Goal: Task Accomplishment & Management: Complete application form

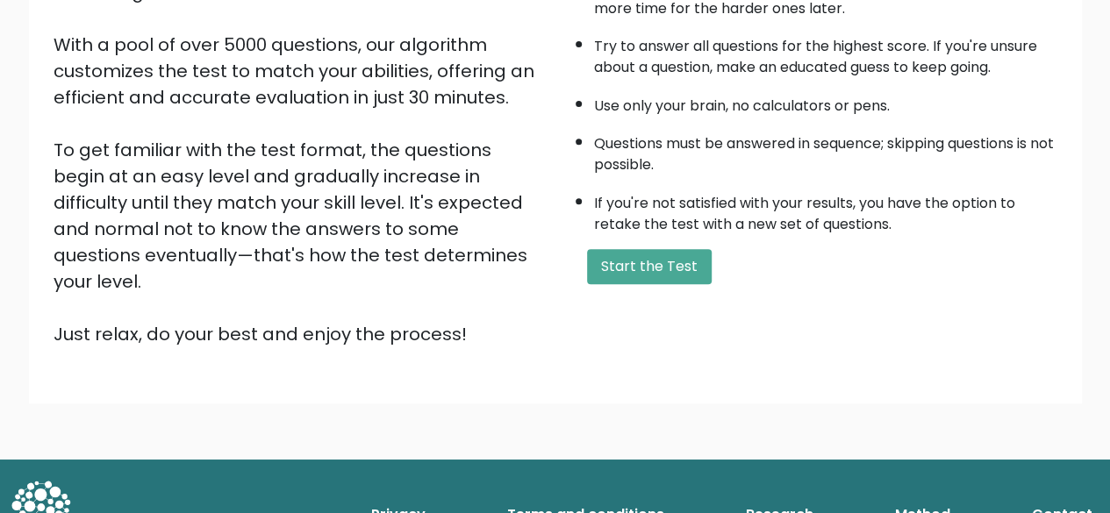
scroll to position [290, 0]
click at [655, 264] on button "Start the Test" at bounding box center [649, 266] width 125 height 35
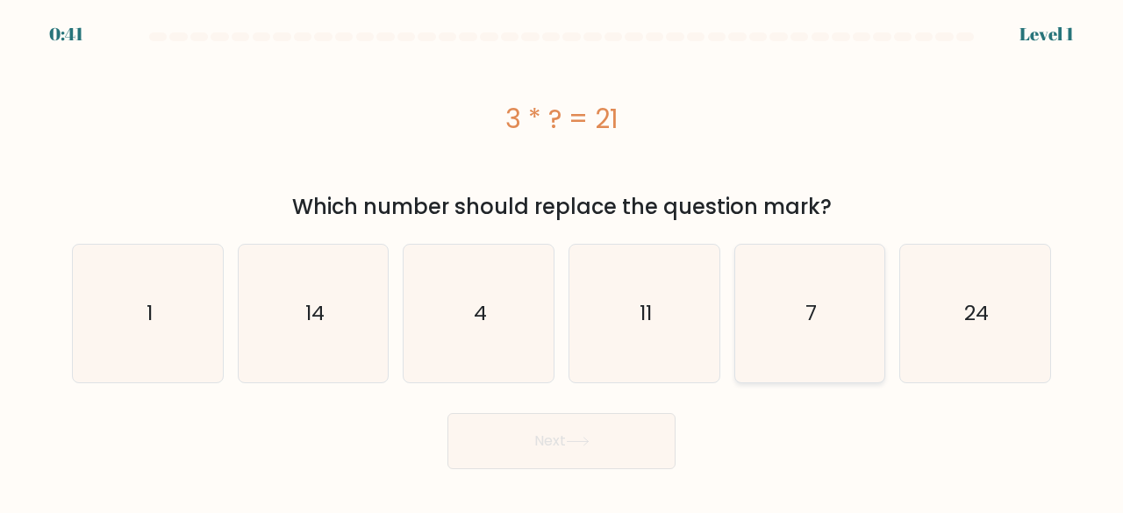
click at [800, 308] on icon "7" at bounding box center [810, 314] width 138 height 138
click at [562, 261] on input "e. 7" at bounding box center [562, 259] width 1 height 4
radio input "true"
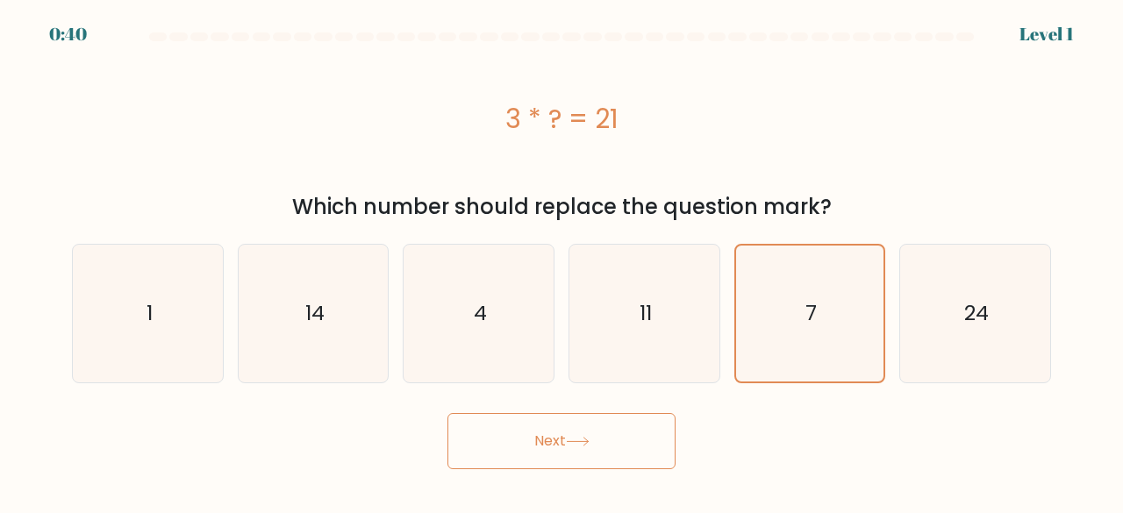
click at [528, 433] on button "Next" at bounding box center [561, 441] width 228 height 56
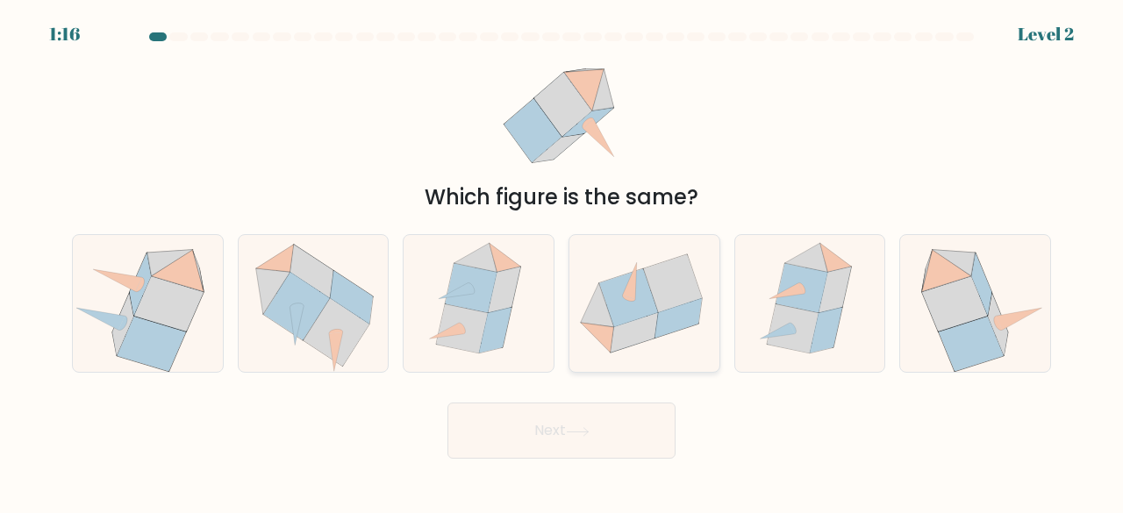
click at [623, 324] on icon at bounding box center [628, 297] width 59 height 59
click at [562, 261] on input "d." at bounding box center [562, 259] width 1 height 4
radio input "true"
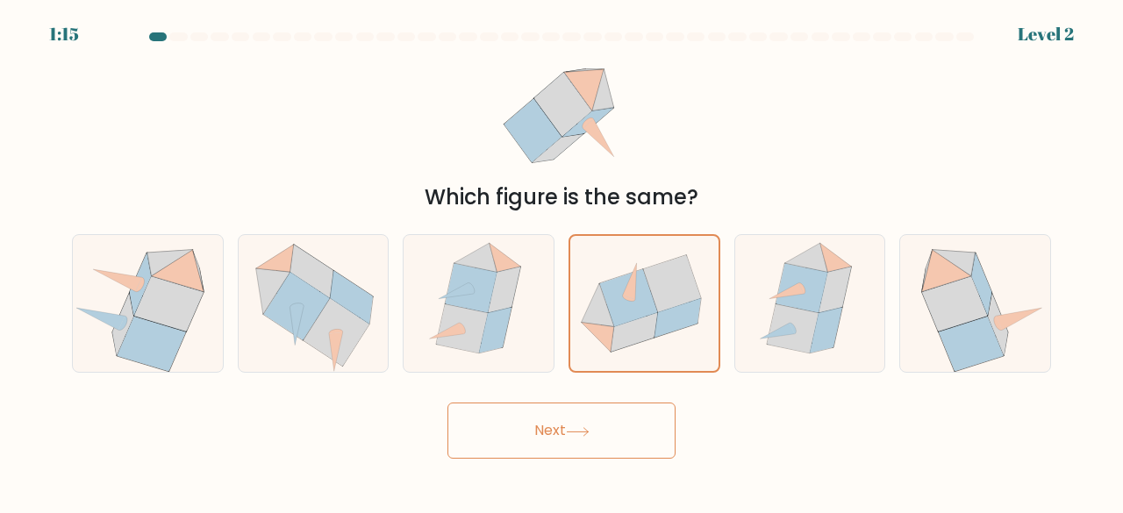
click at [557, 436] on button "Next" at bounding box center [561, 431] width 228 height 56
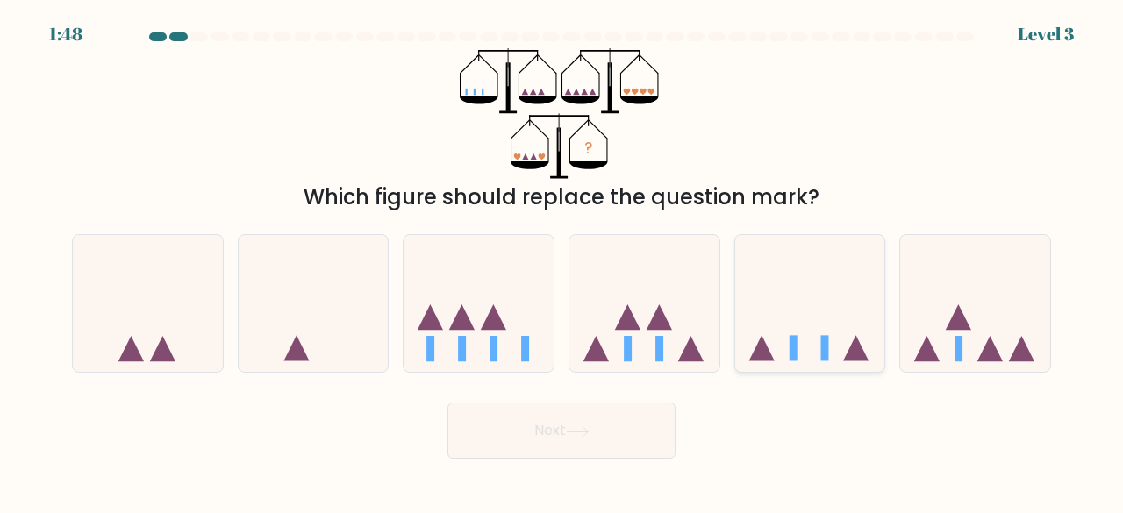
click at [842, 278] on icon at bounding box center [810, 303] width 150 height 124
click at [562, 261] on input "e." at bounding box center [562, 259] width 1 height 4
radio input "true"
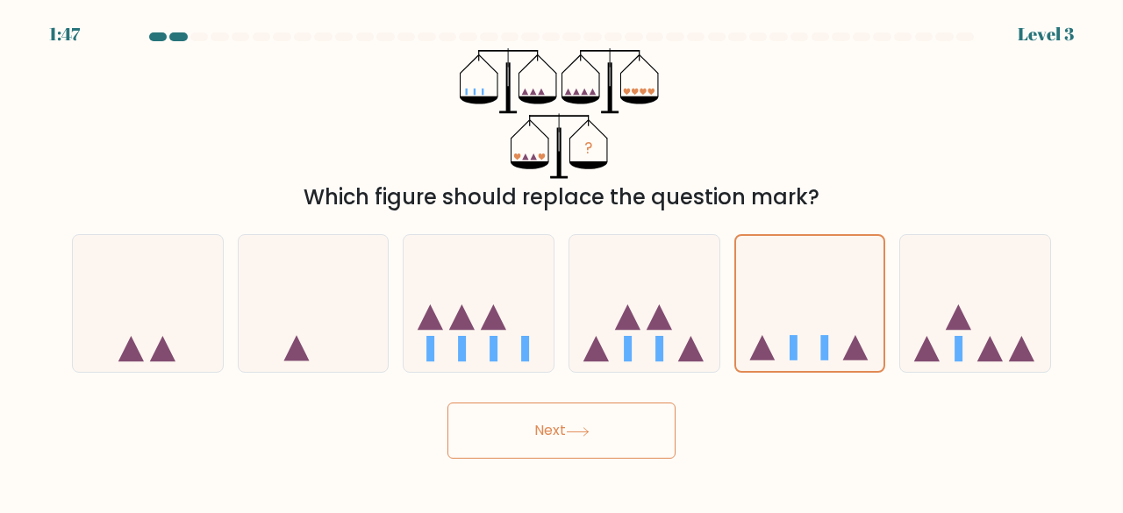
click at [540, 426] on button "Next" at bounding box center [561, 431] width 228 height 56
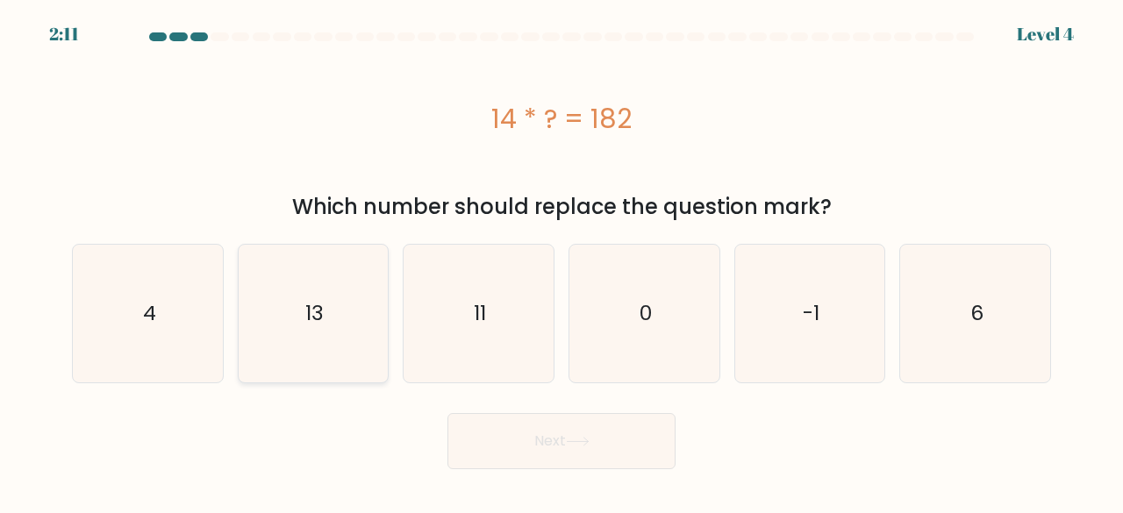
click at [321, 284] on icon "13" at bounding box center [314, 314] width 138 height 138
click at [562, 261] on input "b. 13" at bounding box center [562, 259] width 1 height 4
radio input "true"
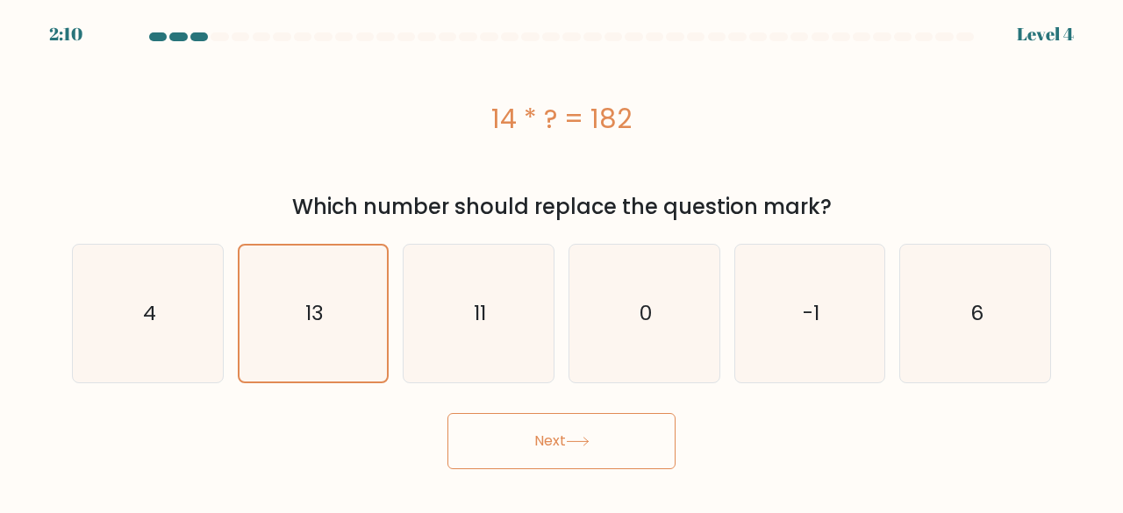
click at [504, 440] on button "Next" at bounding box center [561, 441] width 228 height 56
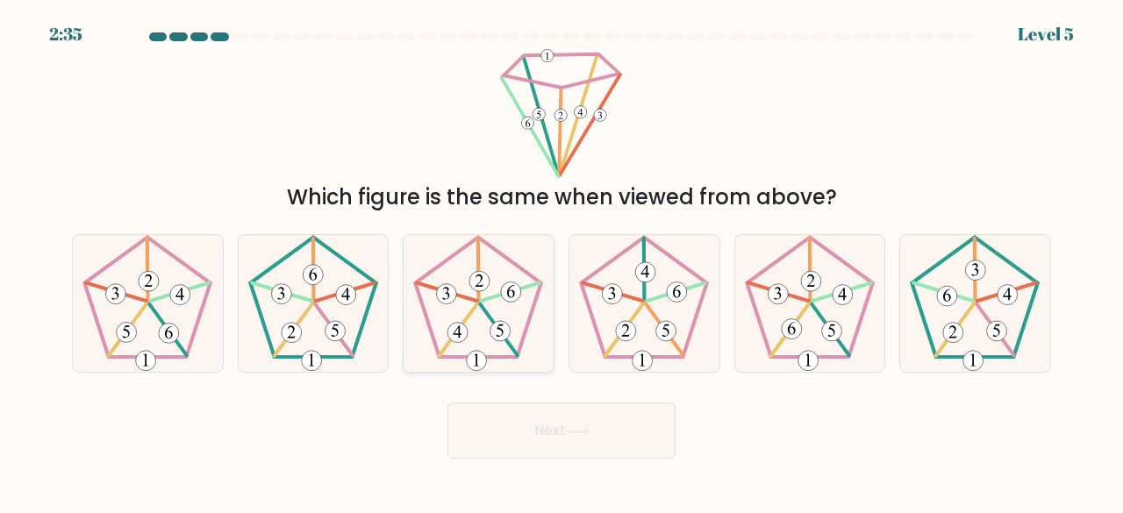
click at [494, 299] on icon at bounding box center [479, 304] width 138 height 138
click at [562, 261] on input "c." at bounding box center [562, 259] width 1 height 4
radio input "true"
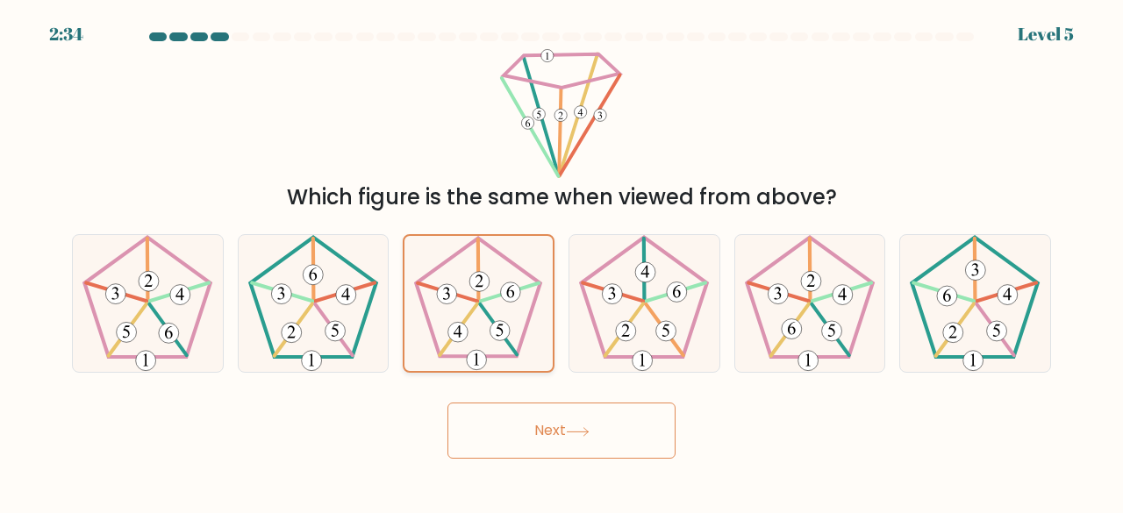
click at [494, 299] on icon at bounding box center [479, 304] width 136 height 136
click at [562, 261] on input "c." at bounding box center [562, 259] width 1 height 4
click at [556, 426] on button "Next" at bounding box center [561, 431] width 228 height 56
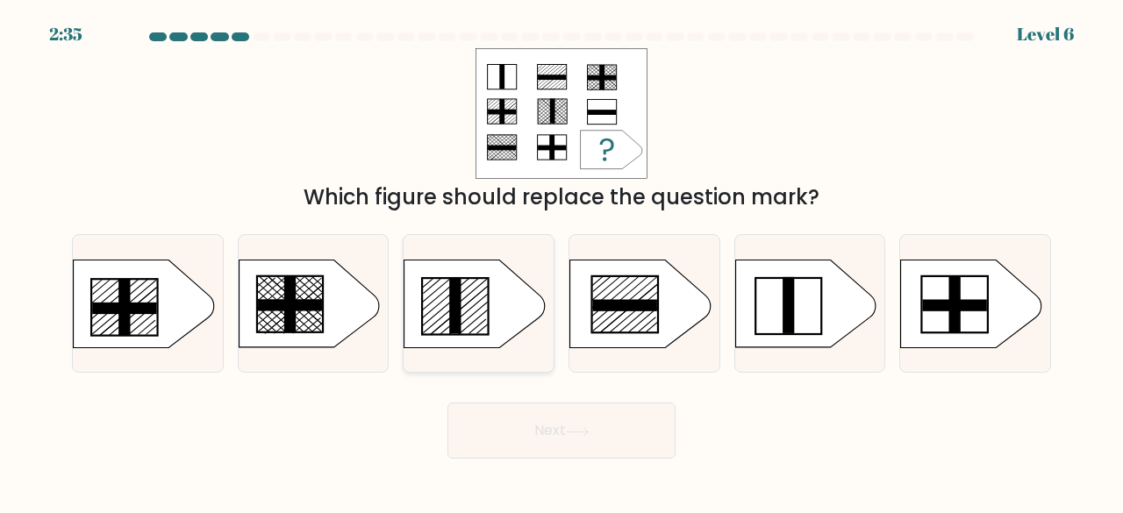
click at [469, 298] on icon at bounding box center [474, 304] width 140 height 88
click at [562, 261] on input "c." at bounding box center [562, 259] width 1 height 4
radio input "true"
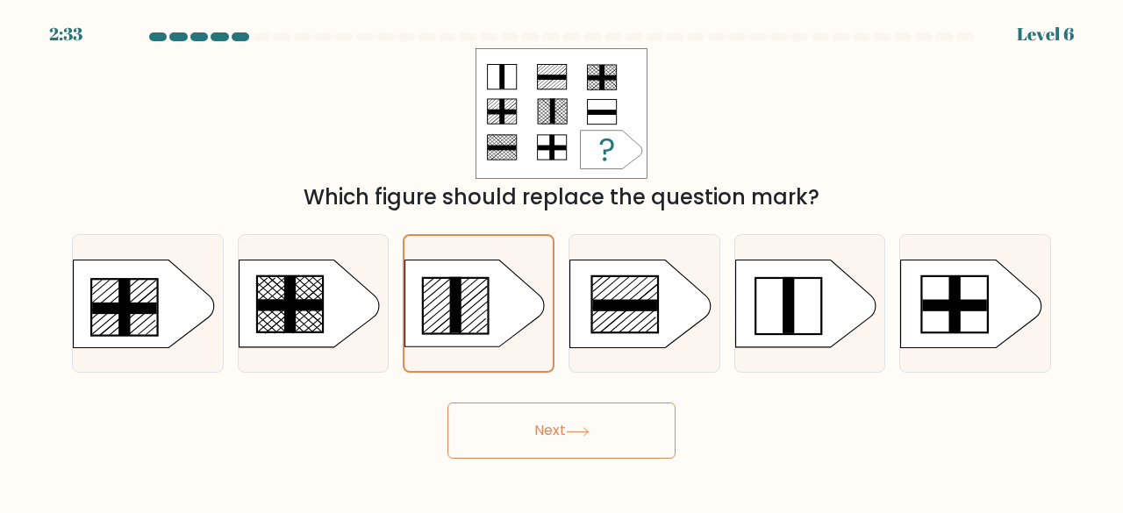
click at [574, 439] on button "Next" at bounding box center [561, 431] width 228 height 56
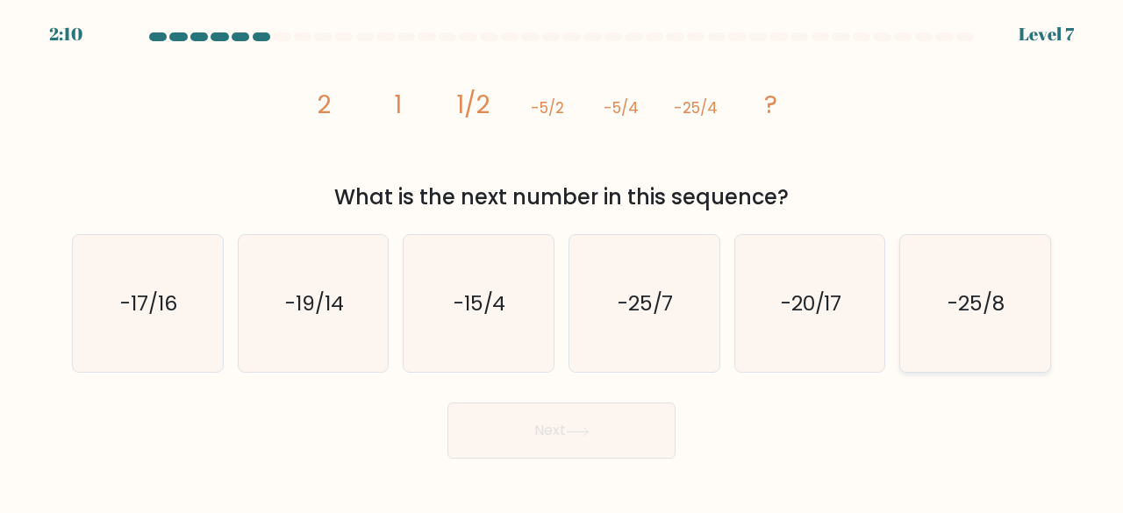
click at [941, 295] on icon "-25/8" at bounding box center [975, 304] width 138 height 138
click at [562, 261] on input "f. -25/8" at bounding box center [562, 259] width 1 height 4
radio input "true"
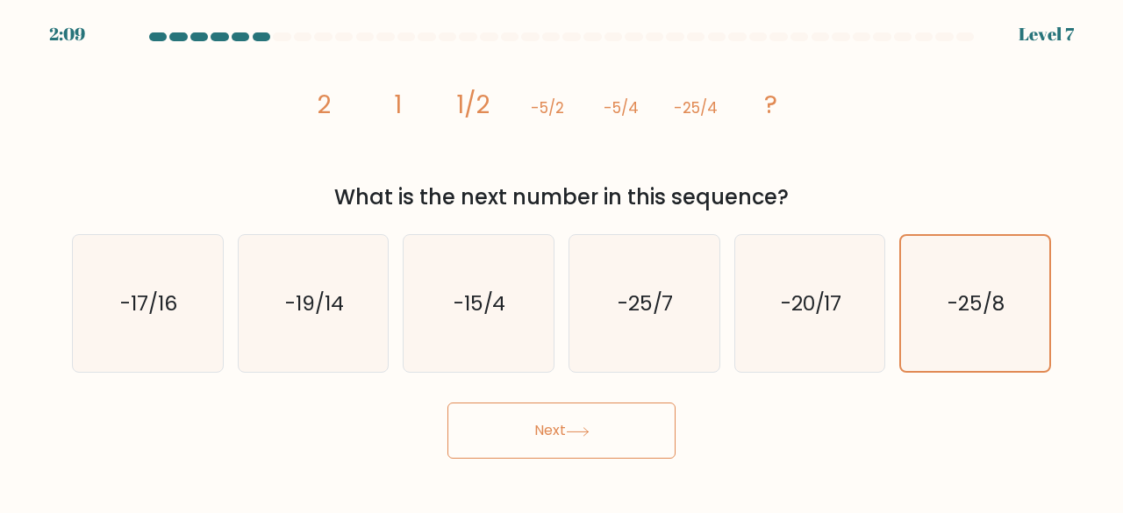
click at [588, 438] on button "Next" at bounding box center [561, 431] width 228 height 56
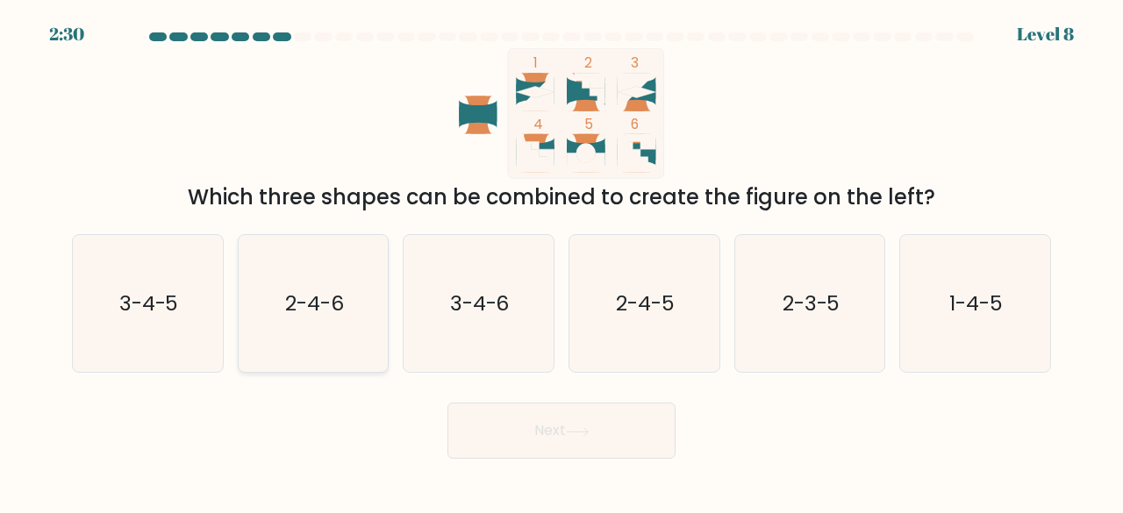
click at [320, 321] on icon "2-4-6" at bounding box center [314, 304] width 138 height 138
click at [562, 261] on input "b. 2-4-6" at bounding box center [562, 259] width 1 height 4
radio input "true"
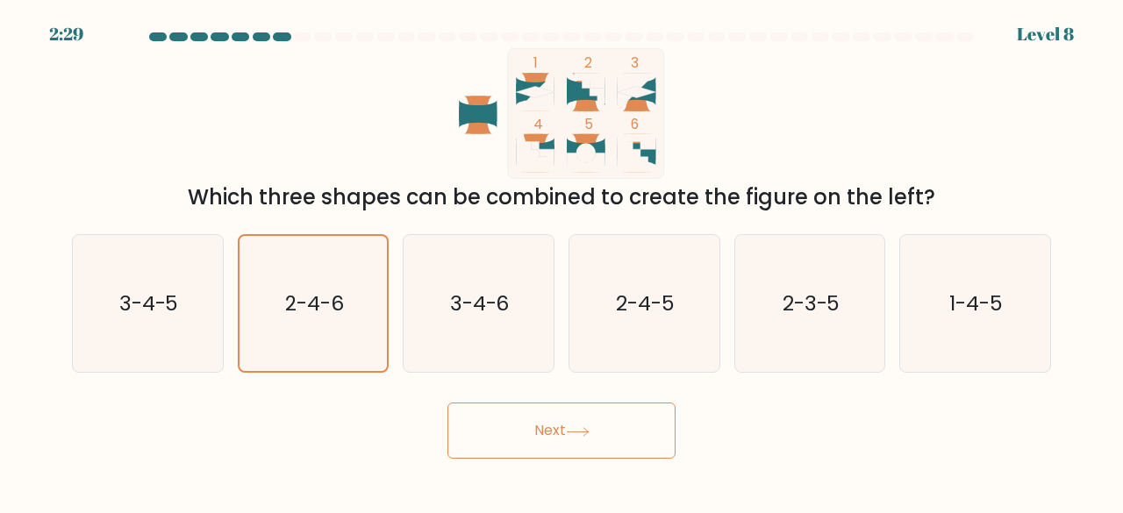
click at [490, 421] on button "Next" at bounding box center [561, 431] width 228 height 56
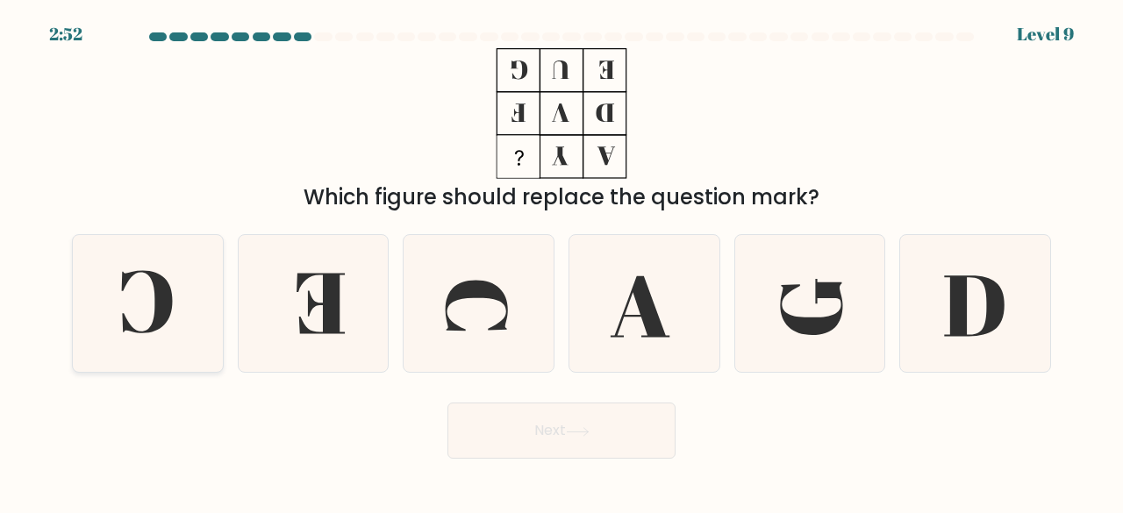
click at [130, 274] on icon at bounding box center [147, 302] width 51 height 63
click at [562, 261] on input "a." at bounding box center [562, 259] width 1 height 4
radio input "true"
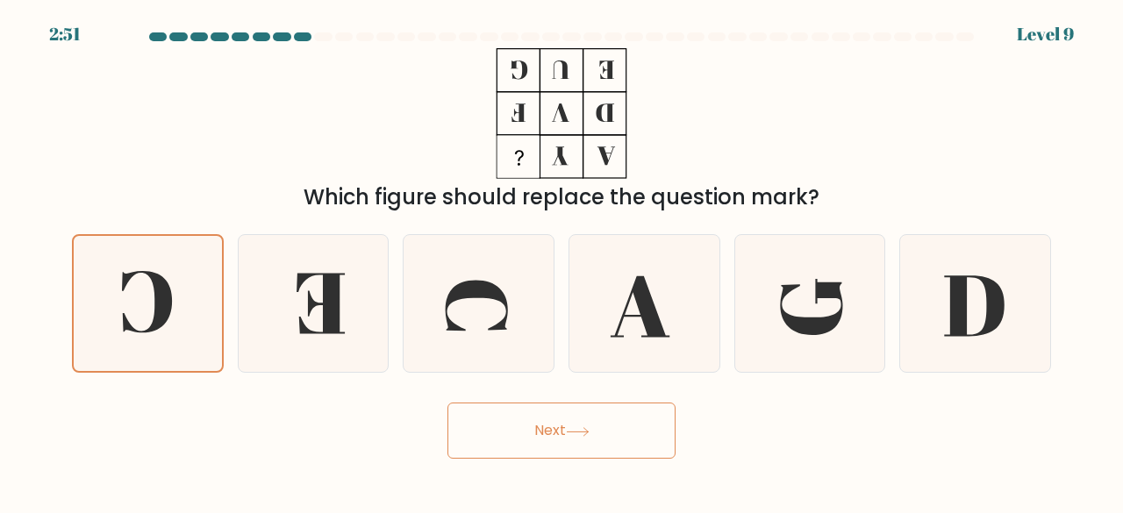
click at [550, 436] on button "Next" at bounding box center [561, 431] width 228 height 56
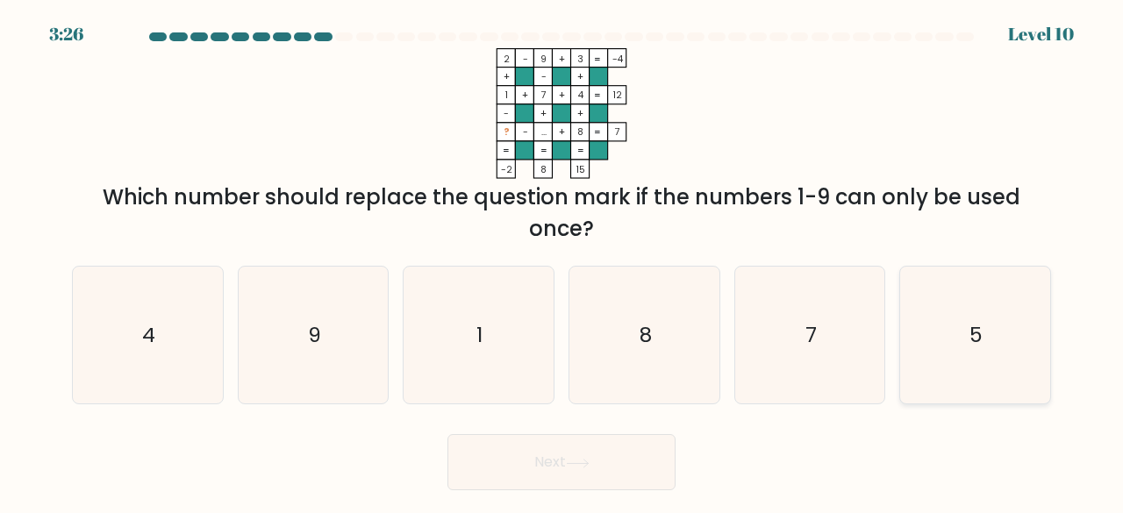
click at [996, 290] on icon "5" at bounding box center [975, 336] width 138 height 138
click at [562, 261] on input "f. 5" at bounding box center [562, 259] width 1 height 4
radio input "true"
click at [542, 468] on button "Next" at bounding box center [561, 462] width 228 height 56
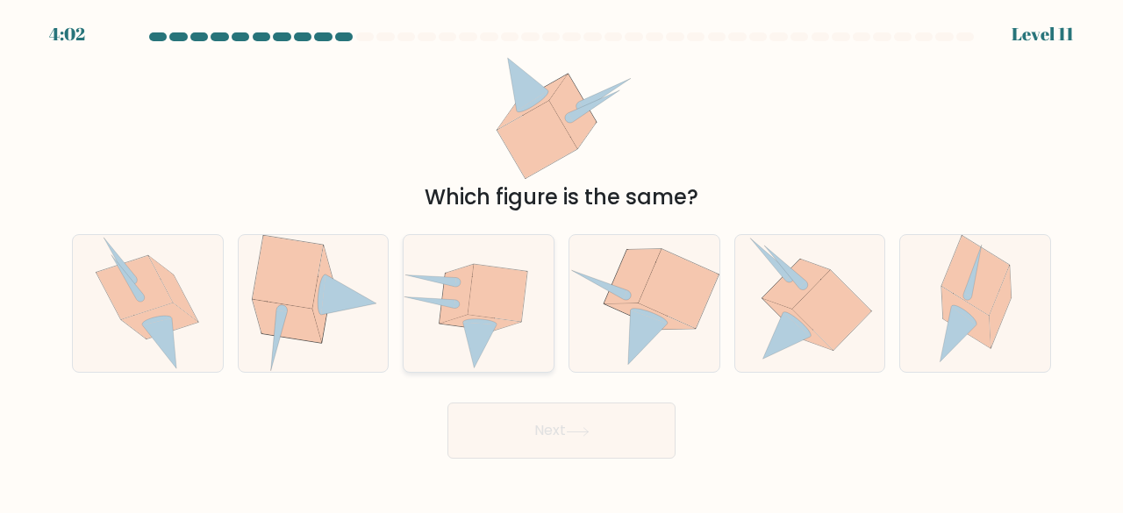
click at [476, 327] on icon at bounding box center [480, 345] width 34 height 46
click at [562, 261] on input "c." at bounding box center [562, 259] width 1 height 4
radio input "true"
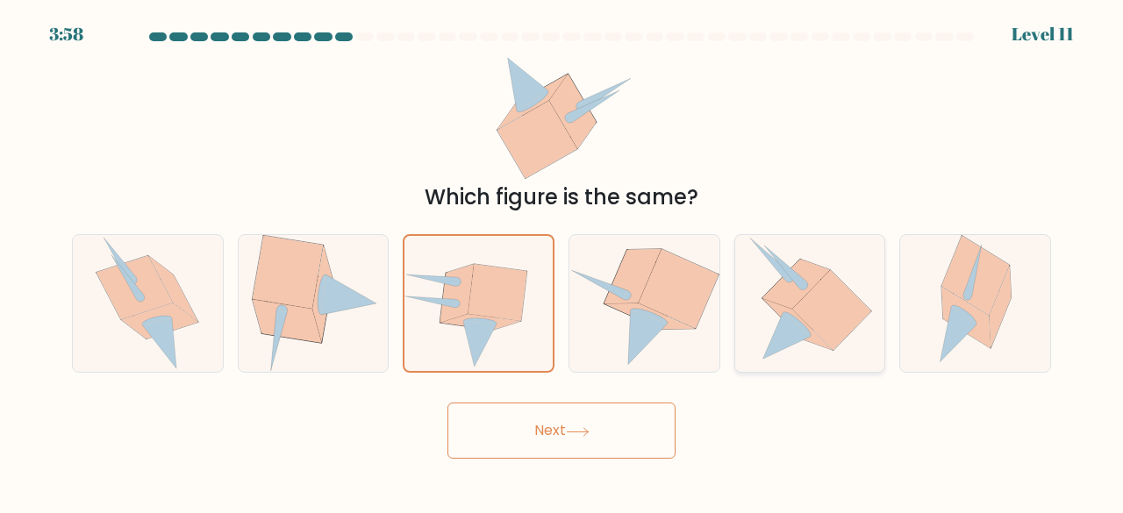
click at [797, 311] on icon at bounding box center [832, 310] width 79 height 80
click at [562, 261] on input "e." at bounding box center [562, 259] width 1 height 4
radio input "true"
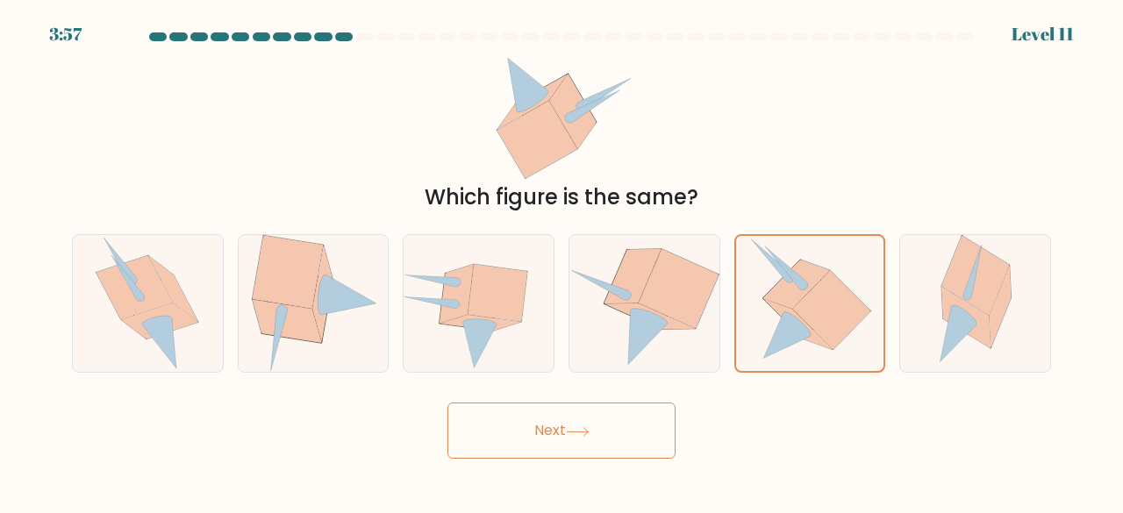
click at [583, 443] on button "Next" at bounding box center [561, 431] width 228 height 56
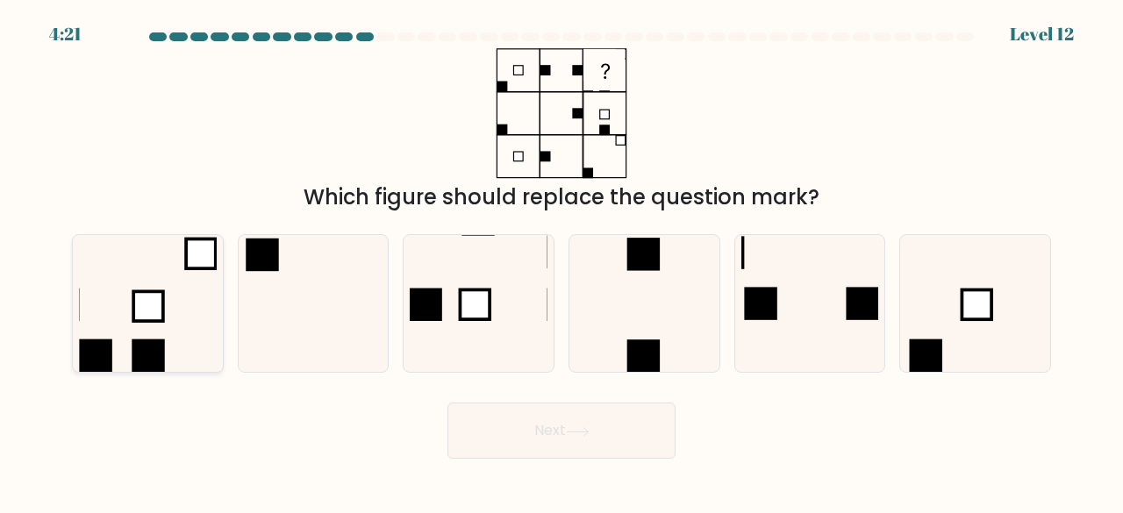
click at [144, 303] on rect at bounding box center [148, 306] width 30 height 30
click at [562, 261] on input "a." at bounding box center [562, 259] width 1 height 4
radio input "true"
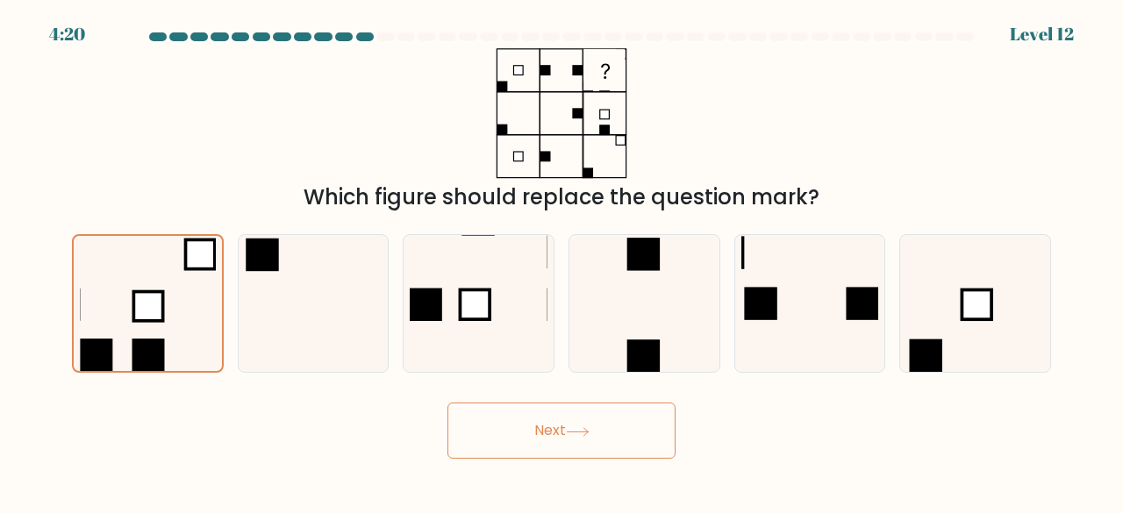
click at [586, 433] on icon at bounding box center [578, 432] width 24 height 10
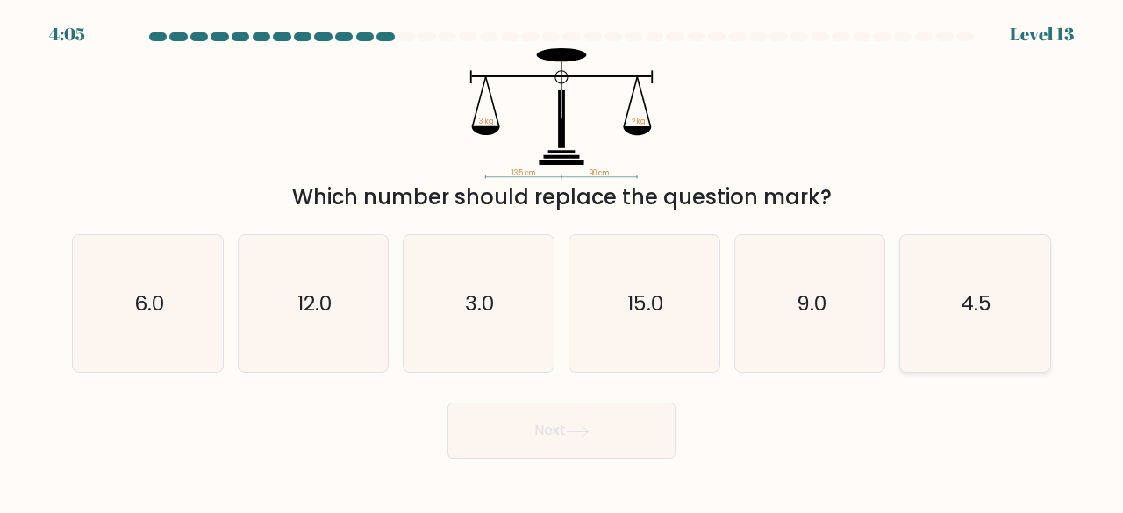
click at [1035, 304] on icon "4.5" at bounding box center [975, 304] width 138 height 138
click at [562, 261] on input "f. 4.5" at bounding box center [562, 259] width 1 height 4
radio input "true"
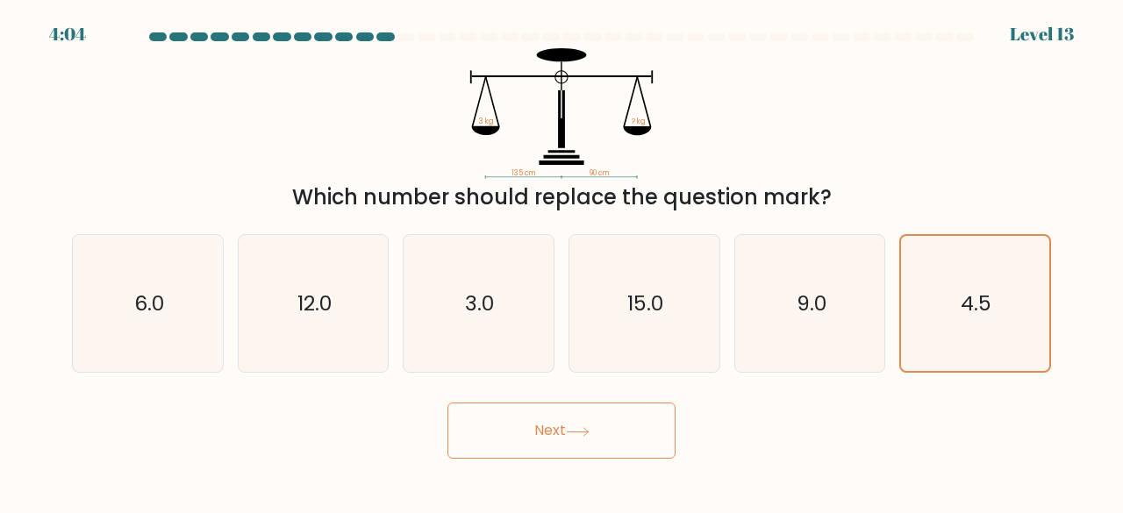
click at [612, 431] on button "Next" at bounding box center [561, 431] width 228 height 56
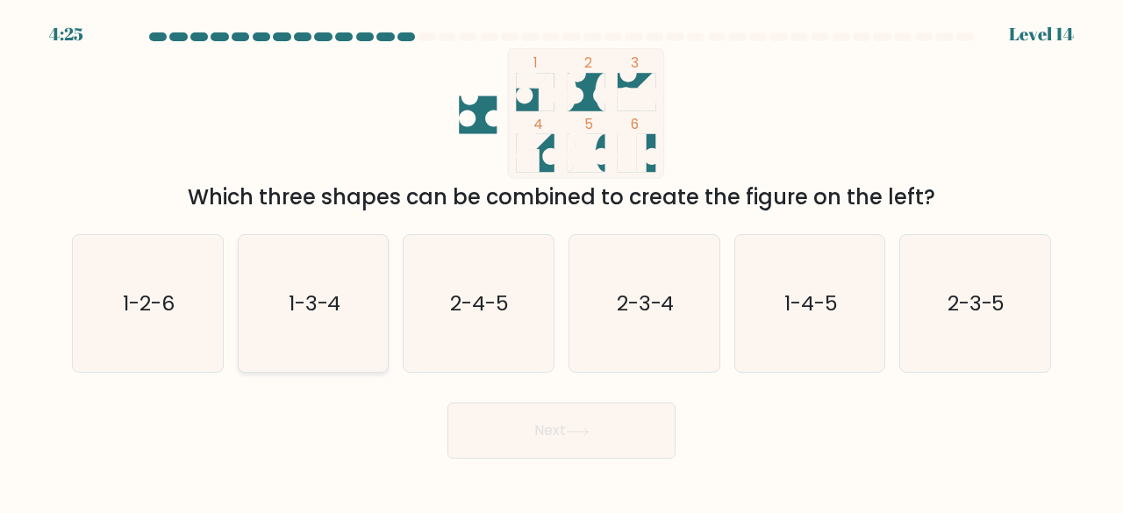
click at [289, 298] on text "1-3-4" at bounding box center [315, 303] width 53 height 29
click at [562, 261] on input "b. 1-3-4" at bounding box center [562, 259] width 1 height 4
radio input "true"
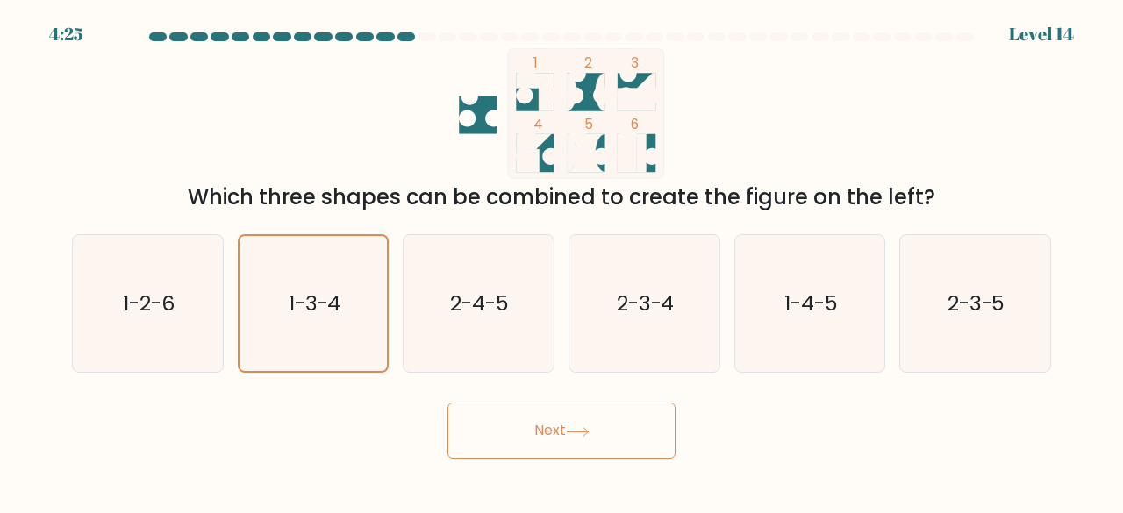
click at [512, 427] on button "Next" at bounding box center [561, 431] width 228 height 56
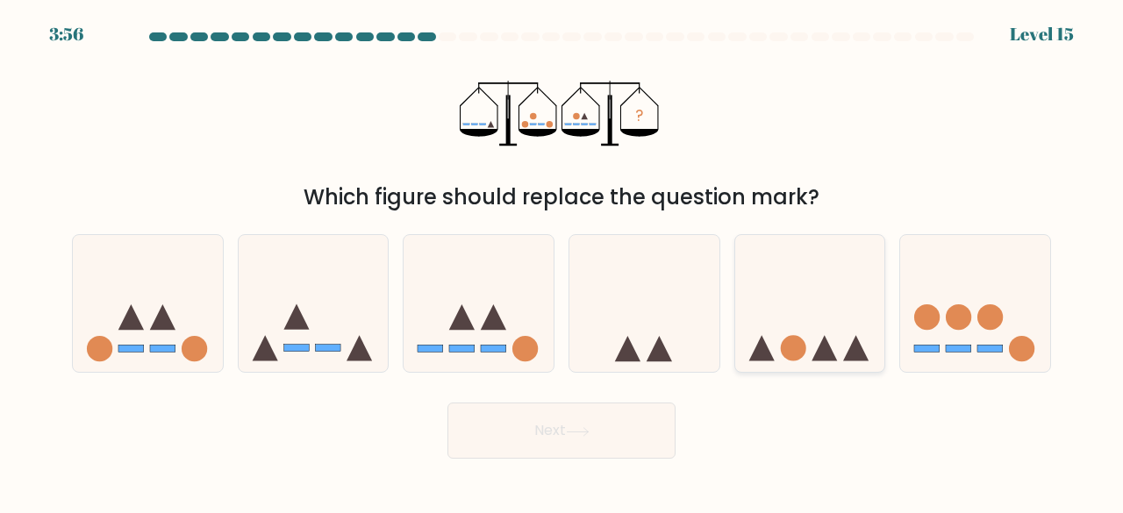
click at [849, 308] on icon at bounding box center [810, 303] width 150 height 124
click at [562, 261] on input "e." at bounding box center [562, 259] width 1 height 4
radio input "true"
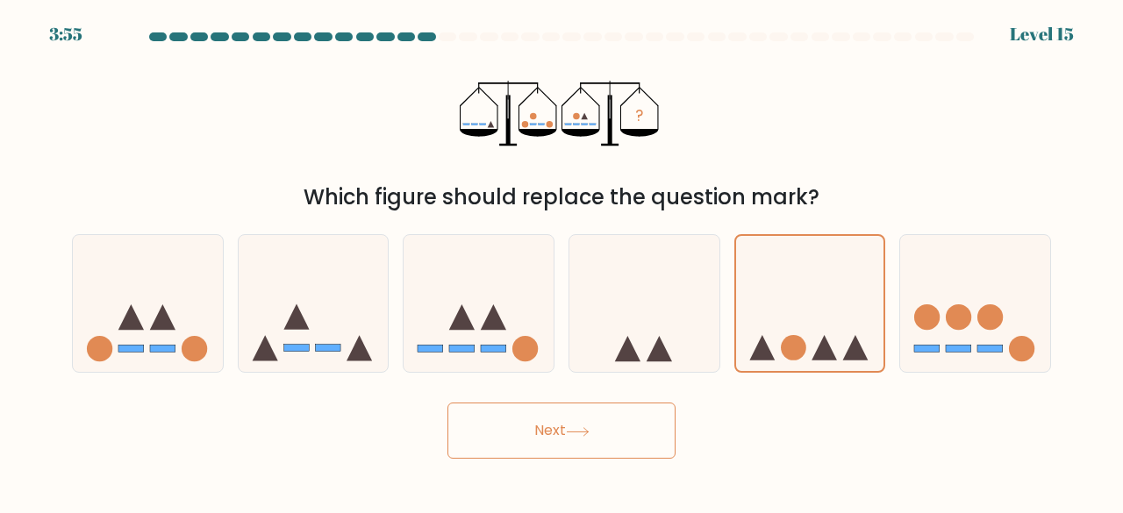
click at [548, 440] on button "Next" at bounding box center [561, 431] width 228 height 56
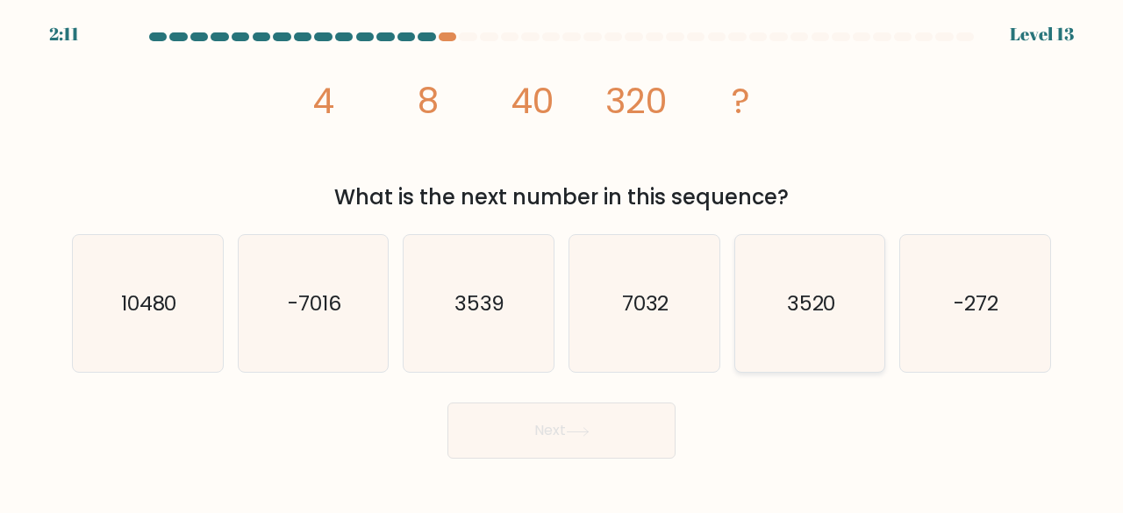
click at [777, 282] on icon "3520" at bounding box center [810, 304] width 138 height 138
click at [562, 261] on input "e. 3520" at bounding box center [562, 259] width 1 height 4
radio input "true"
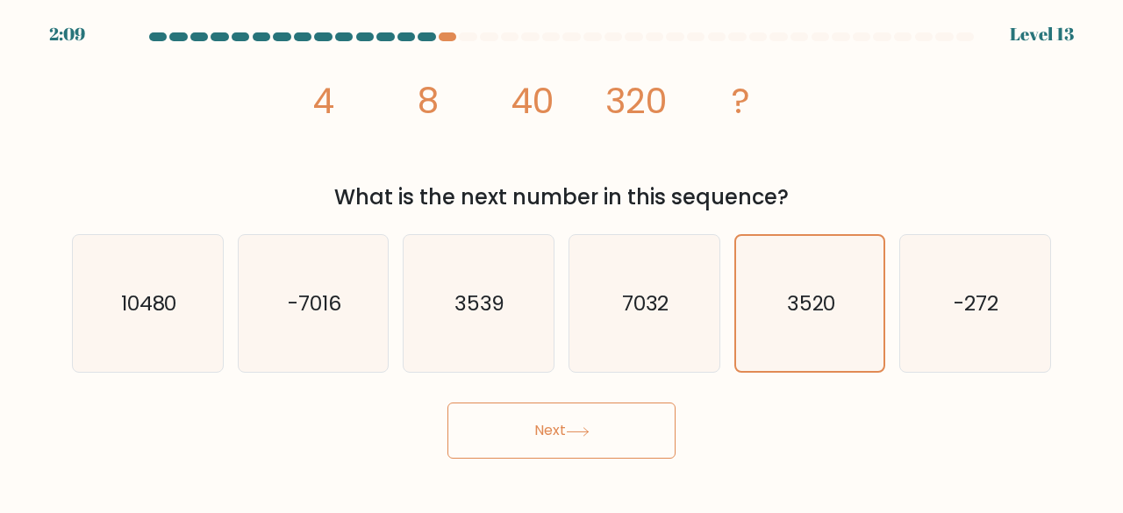
click at [608, 433] on button "Next" at bounding box center [561, 431] width 228 height 56
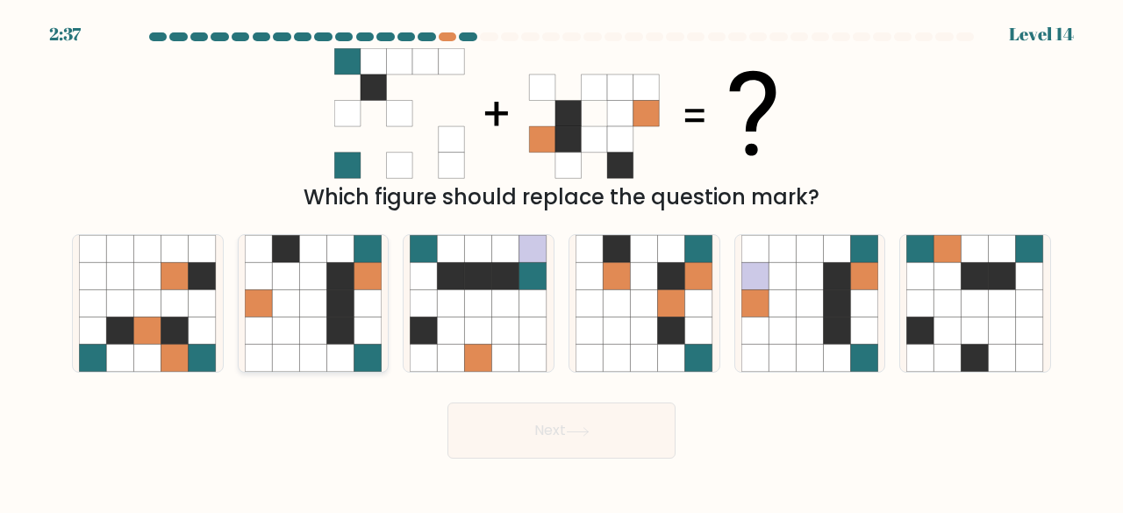
click at [358, 294] on icon at bounding box center [367, 303] width 27 height 27
click at [562, 261] on input "b." at bounding box center [562, 259] width 1 height 4
radio input "true"
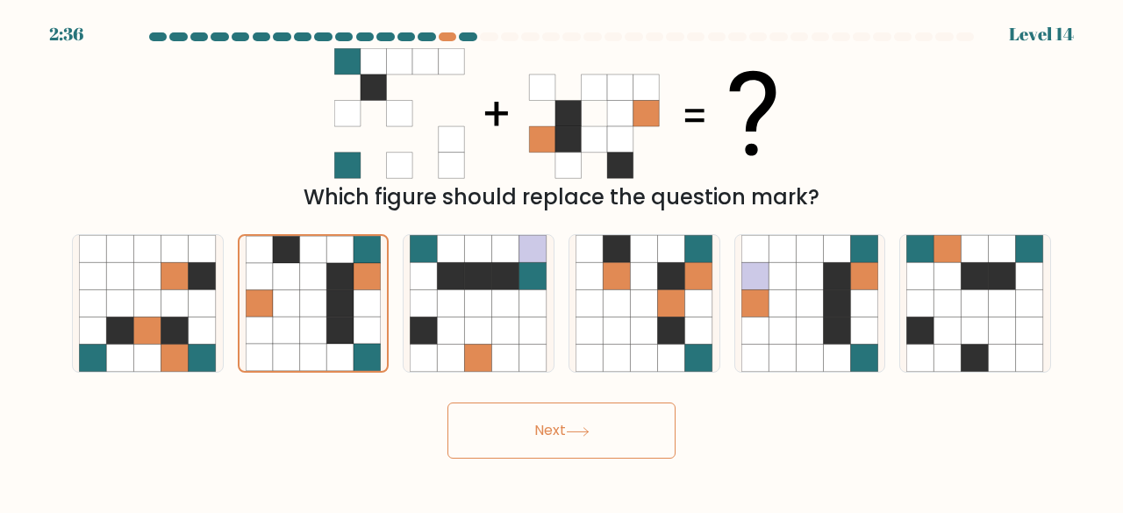
click at [509, 438] on button "Next" at bounding box center [561, 431] width 228 height 56
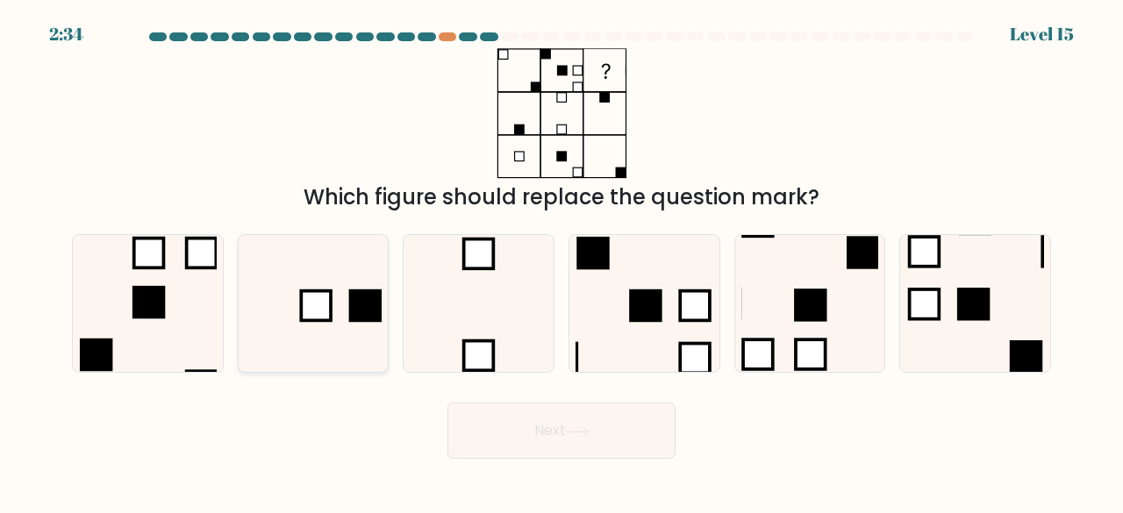
click at [316, 299] on rect at bounding box center [316, 306] width 30 height 30
click at [562, 261] on input "b." at bounding box center [562, 259] width 1 height 4
radio input "true"
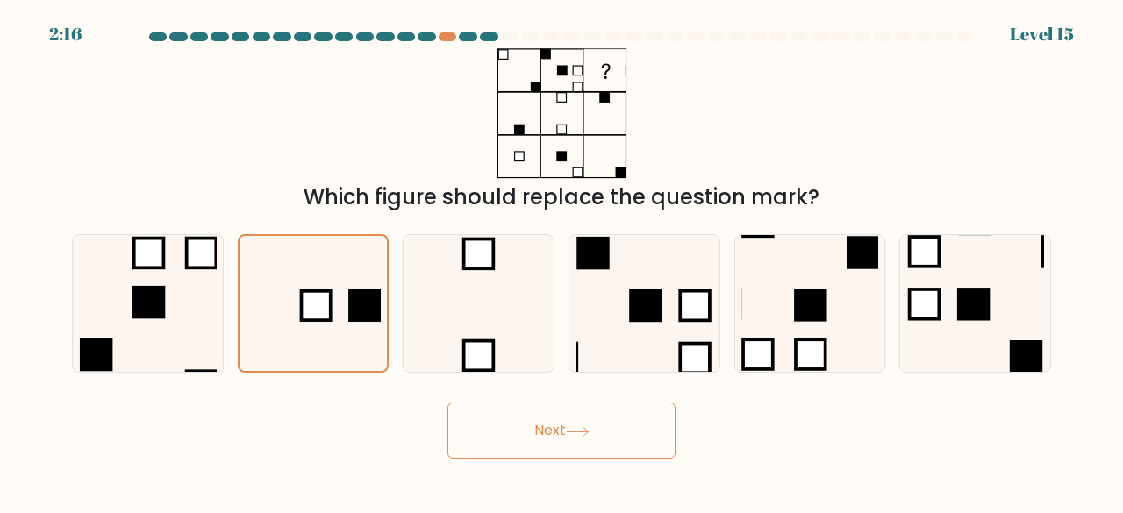
click at [512, 419] on button "Next" at bounding box center [561, 431] width 228 height 56
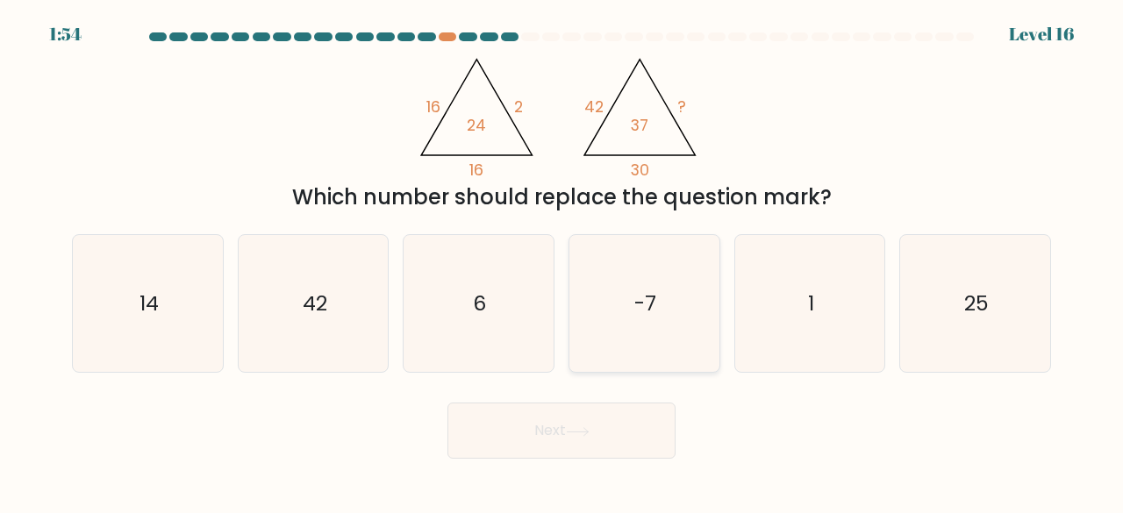
click at [635, 278] on icon "-7" at bounding box center [645, 304] width 138 height 138
click at [562, 261] on input "d. -7" at bounding box center [562, 259] width 1 height 4
radio input "true"
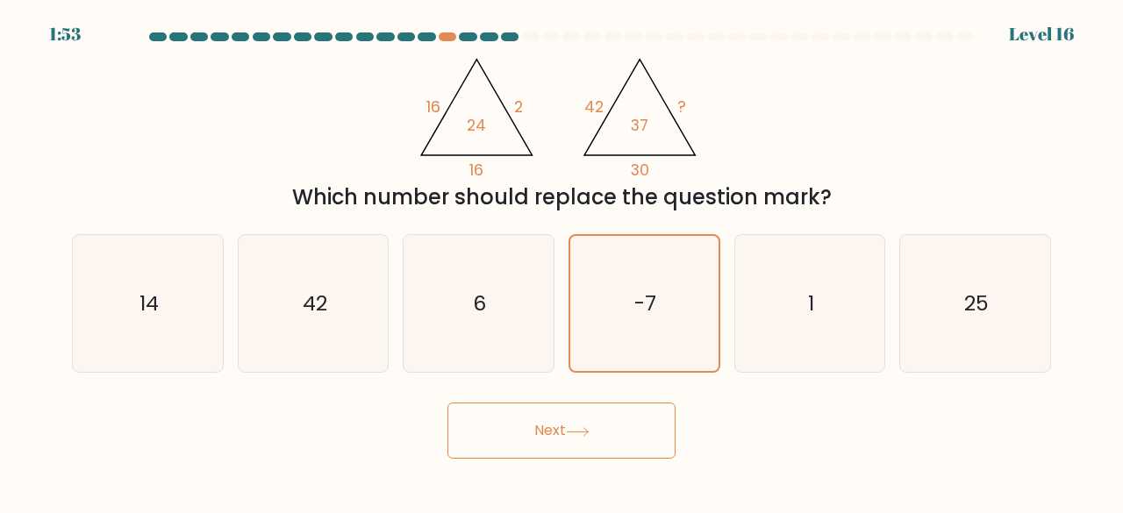
click at [519, 431] on button "Next" at bounding box center [561, 431] width 228 height 56
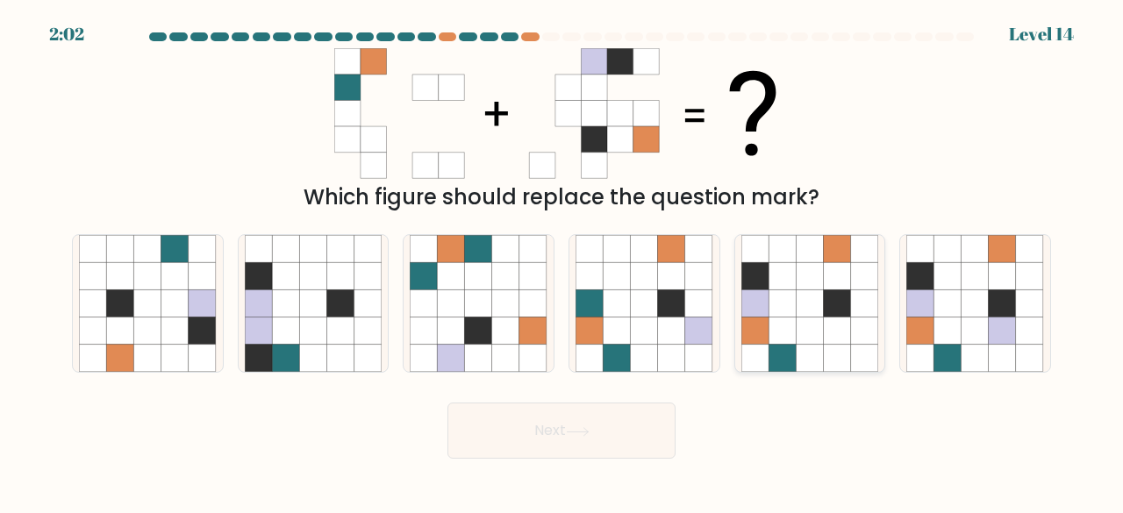
click at [765, 289] on icon at bounding box center [754, 275] width 27 height 27
click at [562, 261] on input "e." at bounding box center [562, 259] width 1 height 4
radio input "true"
click at [568, 419] on button "Next" at bounding box center [561, 431] width 228 height 56
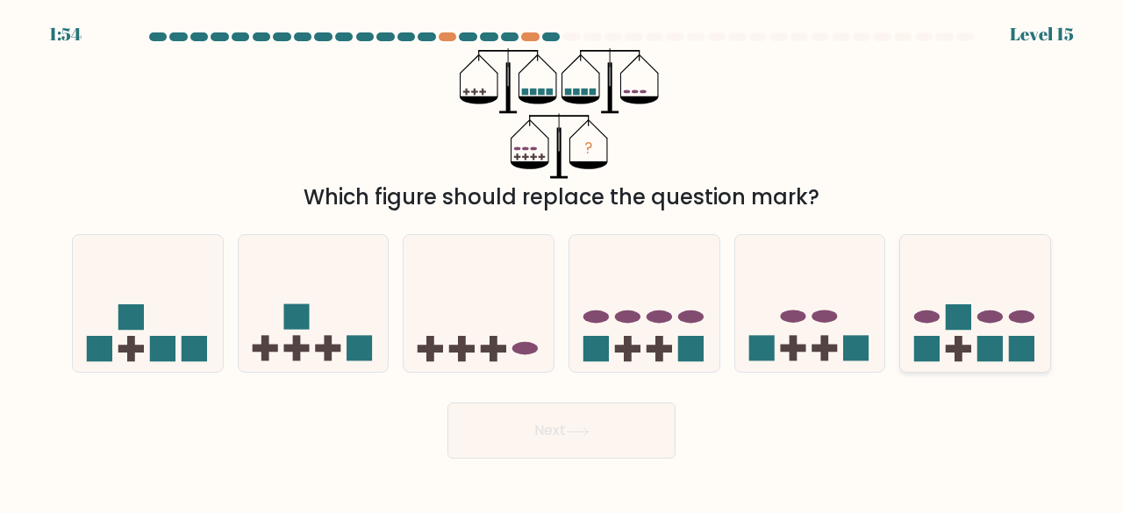
click at [918, 303] on icon at bounding box center [975, 303] width 150 height 124
click at [562, 261] on input "f." at bounding box center [562, 259] width 1 height 4
radio input "true"
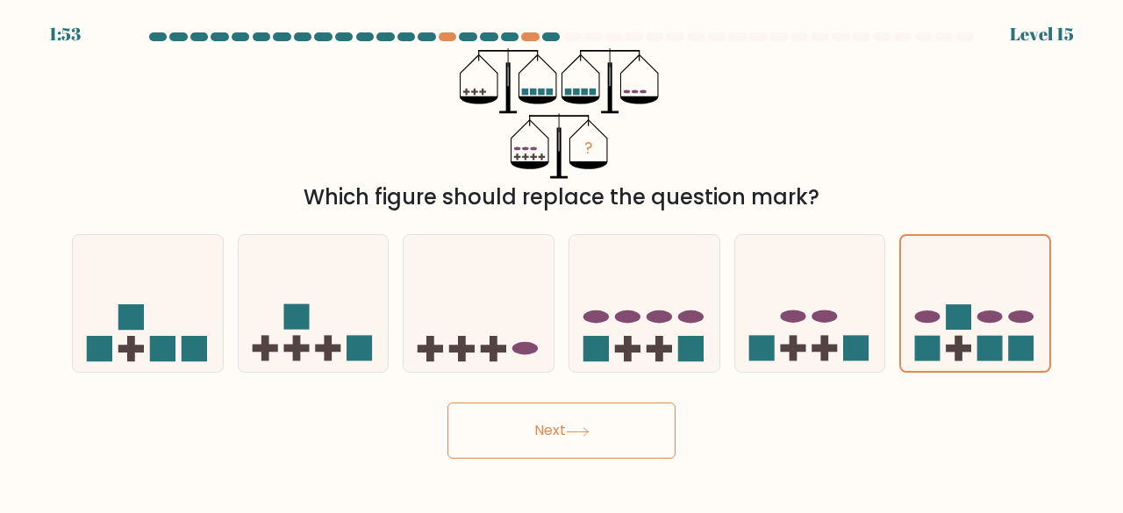
click at [574, 428] on icon at bounding box center [578, 432] width 24 height 10
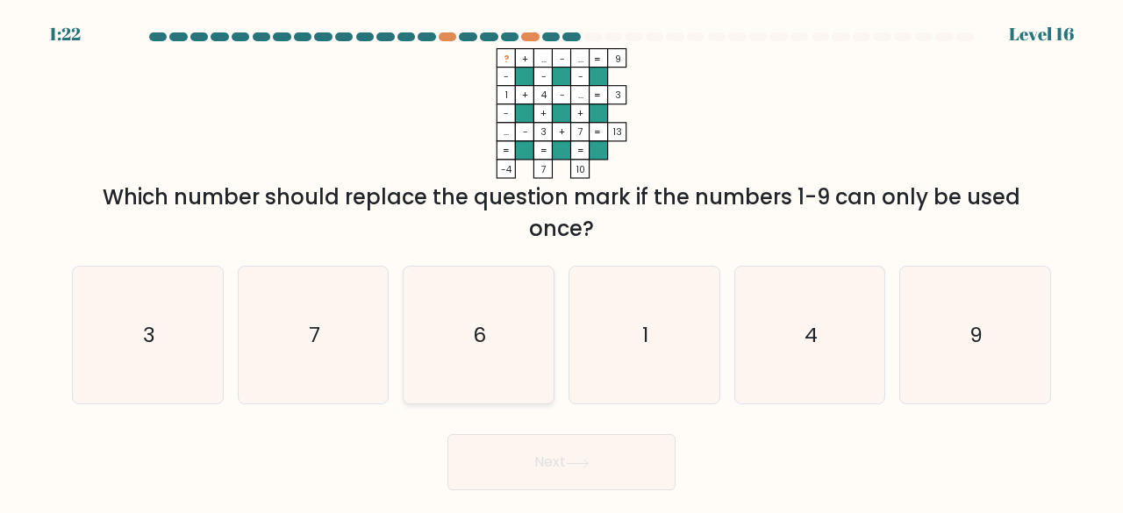
click at [504, 318] on icon "6" at bounding box center [479, 336] width 138 height 138
click at [562, 261] on input "c. 6" at bounding box center [562, 259] width 1 height 4
radio input "true"
click at [533, 469] on button "Next" at bounding box center [561, 462] width 228 height 56
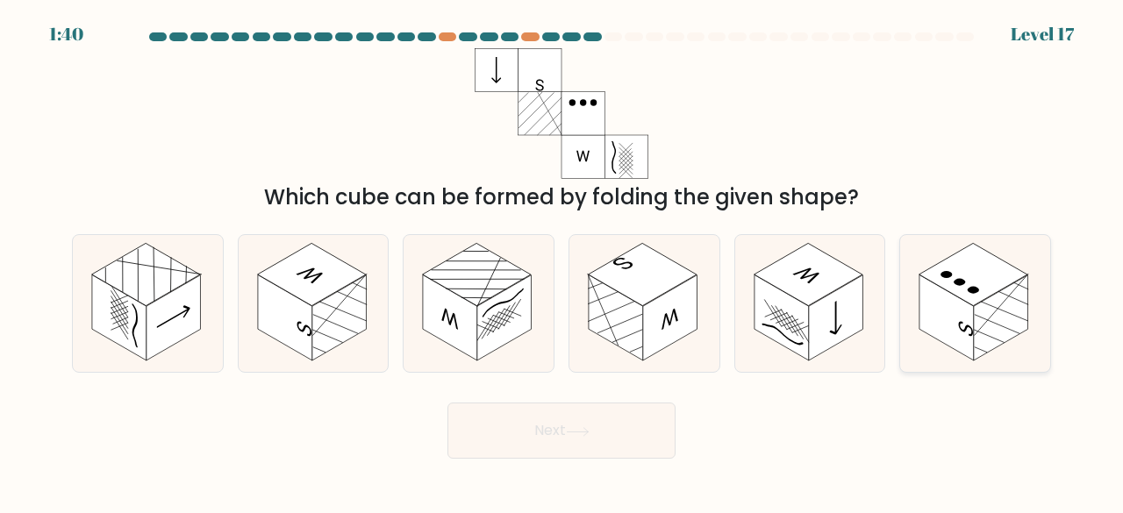
click at [953, 318] on rect at bounding box center [946, 318] width 54 height 86
click at [562, 261] on input "f." at bounding box center [562, 259] width 1 height 4
radio input "true"
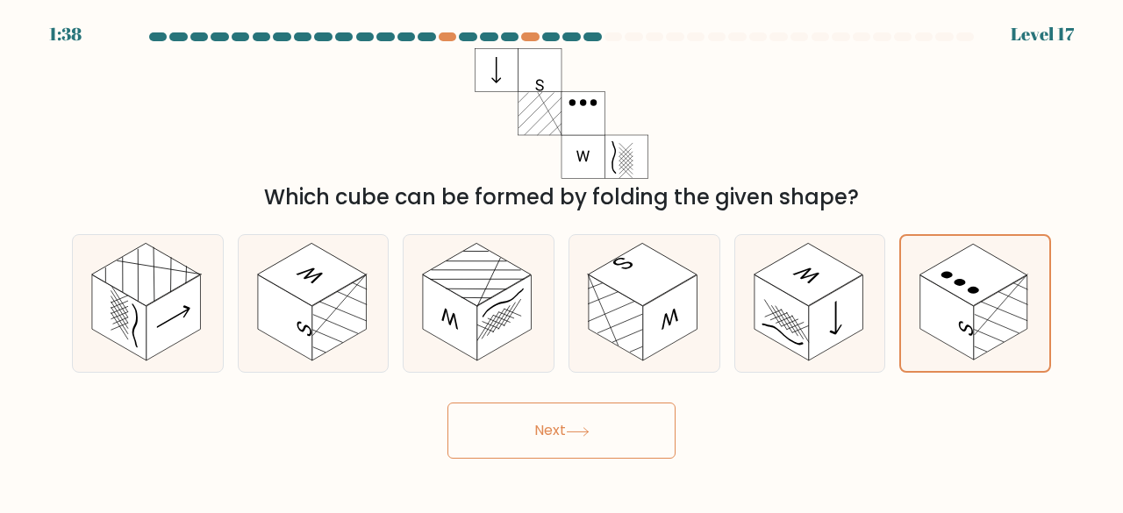
click at [594, 417] on button "Next" at bounding box center [561, 431] width 228 height 56
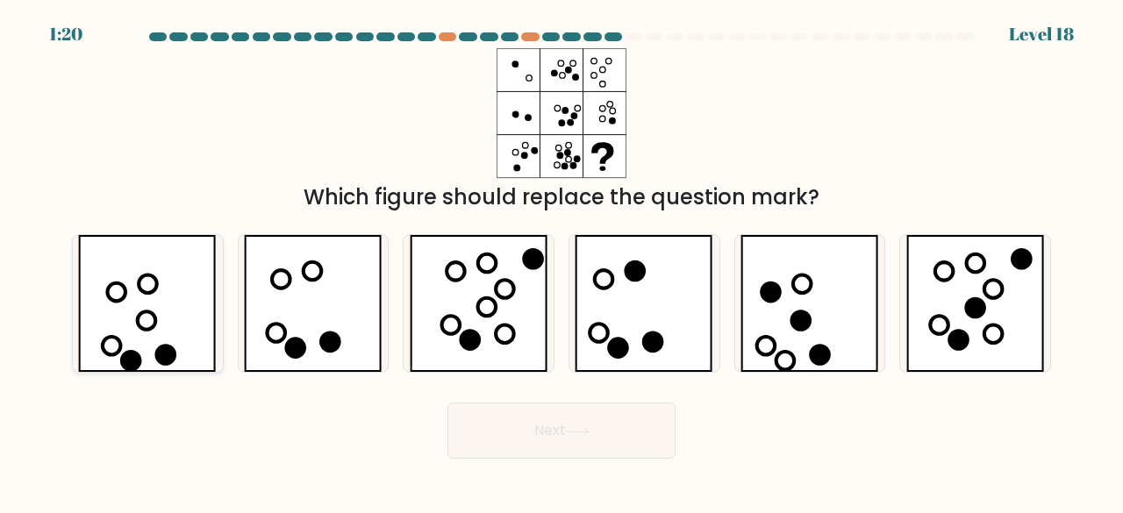
click at [158, 301] on icon at bounding box center [147, 304] width 139 height 138
click at [562, 261] on input "a." at bounding box center [562, 259] width 1 height 4
radio input "true"
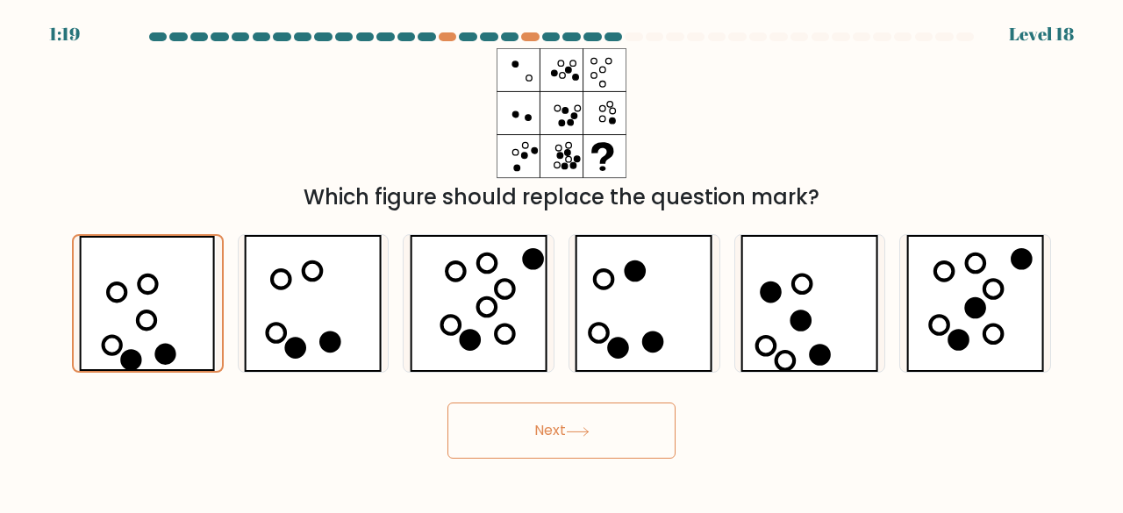
click at [561, 422] on button "Next" at bounding box center [561, 431] width 228 height 56
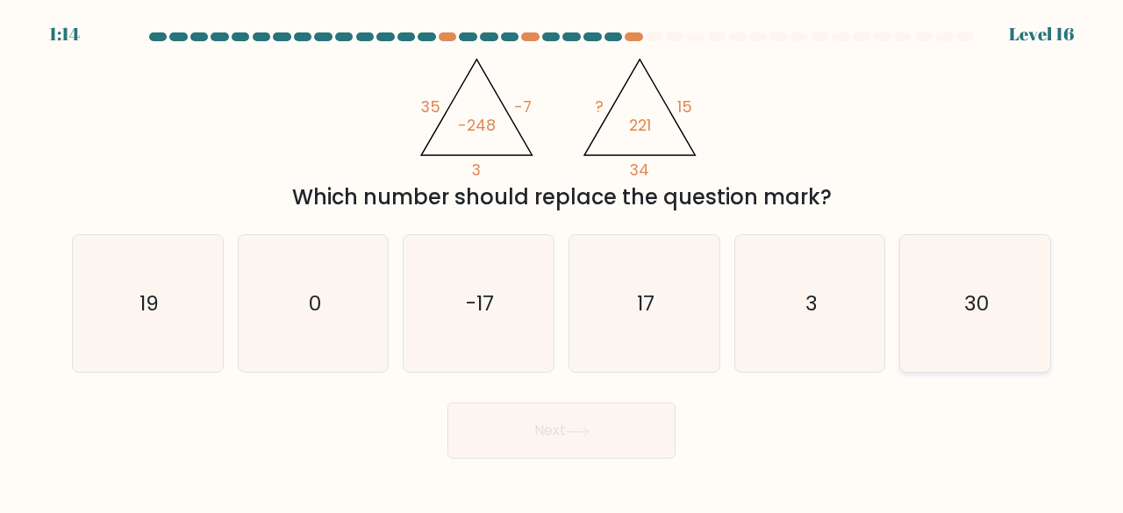
click at [1003, 318] on icon "30" at bounding box center [975, 304] width 138 height 138
click at [562, 261] on input "f. 30" at bounding box center [562, 259] width 1 height 4
radio input "true"
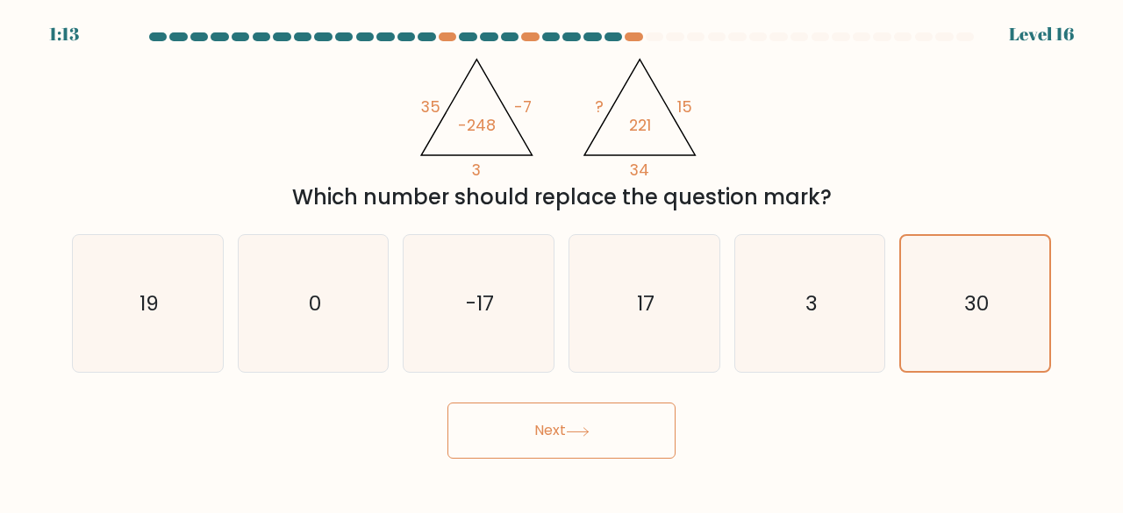
click at [605, 433] on button "Next" at bounding box center [561, 431] width 228 height 56
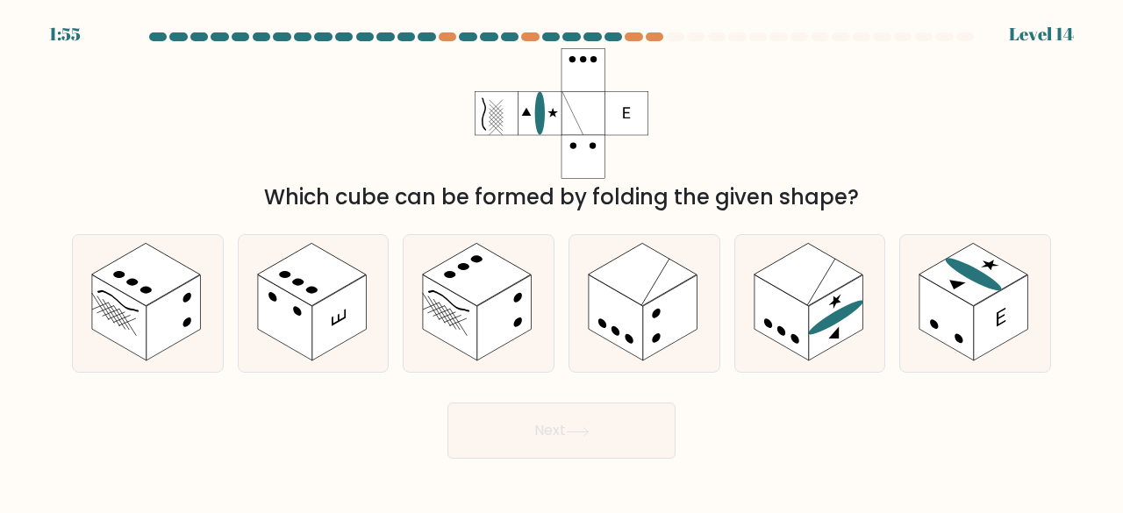
click at [299, 433] on div "Next" at bounding box center [561, 426] width 1000 height 65
click at [819, 317] on rect at bounding box center [836, 318] width 54 height 86
click at [562, 261] on input "e." at bounding box center [562, 259] width 1 height 4
radio input "true"
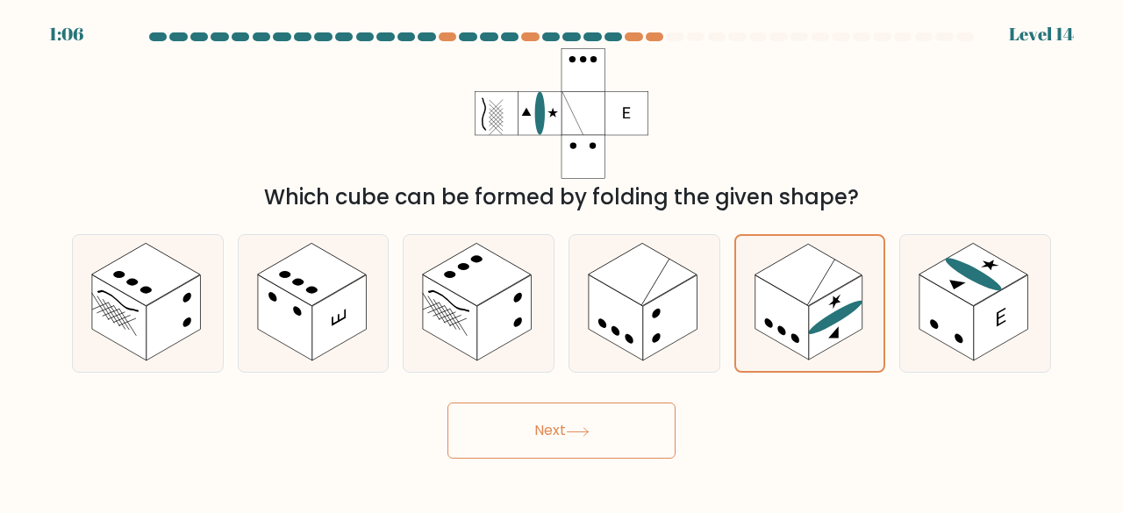
click at [553, 447] on button "Next" at bounding box center [561, 431] width 228 height 56
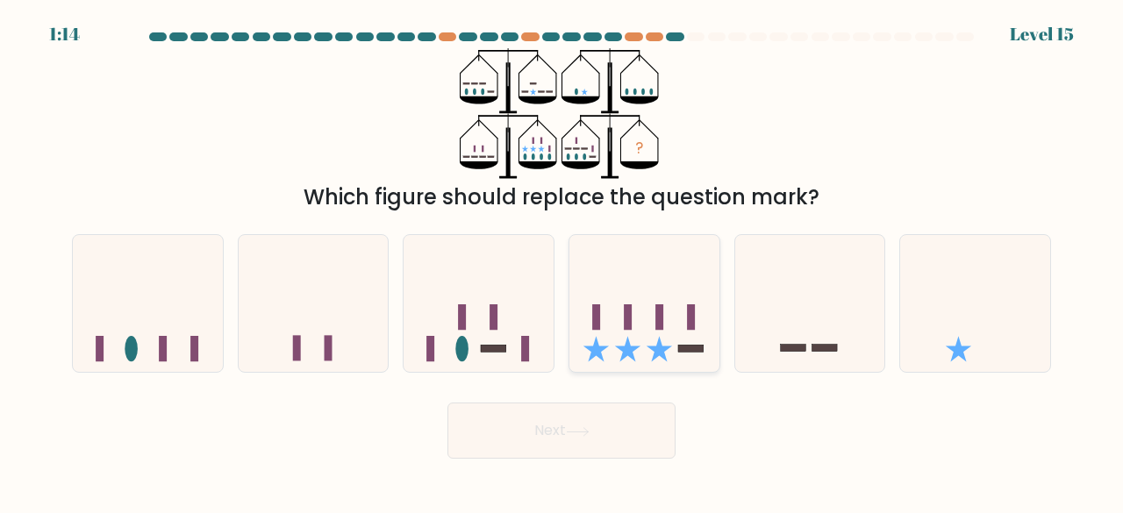
click at [628, 304] on icon at bounding box center [644, 303] width 150 height 124
click at [562, 261] on input "d." at bounding box center [562, 259] width 1 height 4
radio input "true"
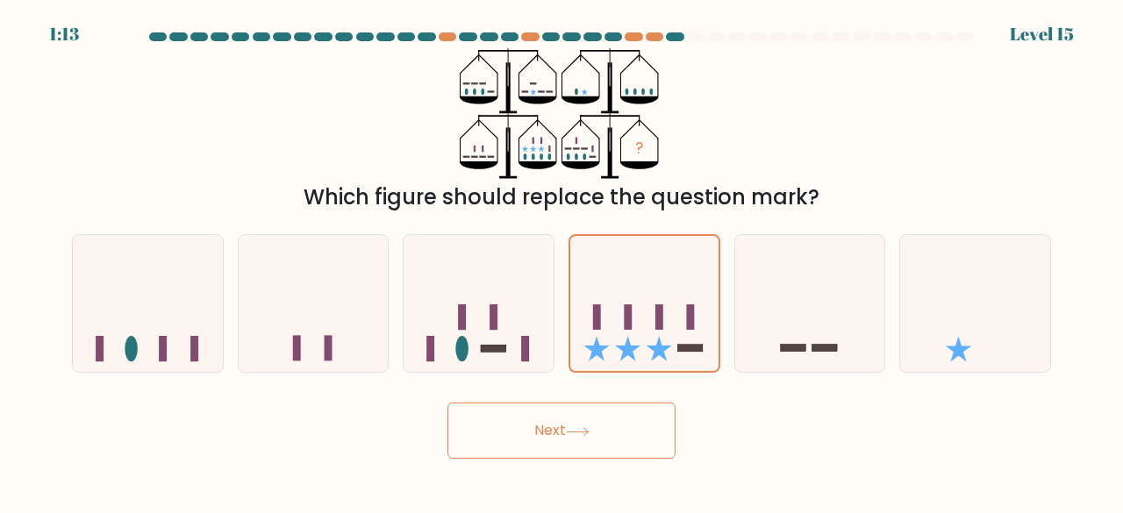
click at [568, 412] on button "Next" at bounding box center [561, 431] width 228 height 56
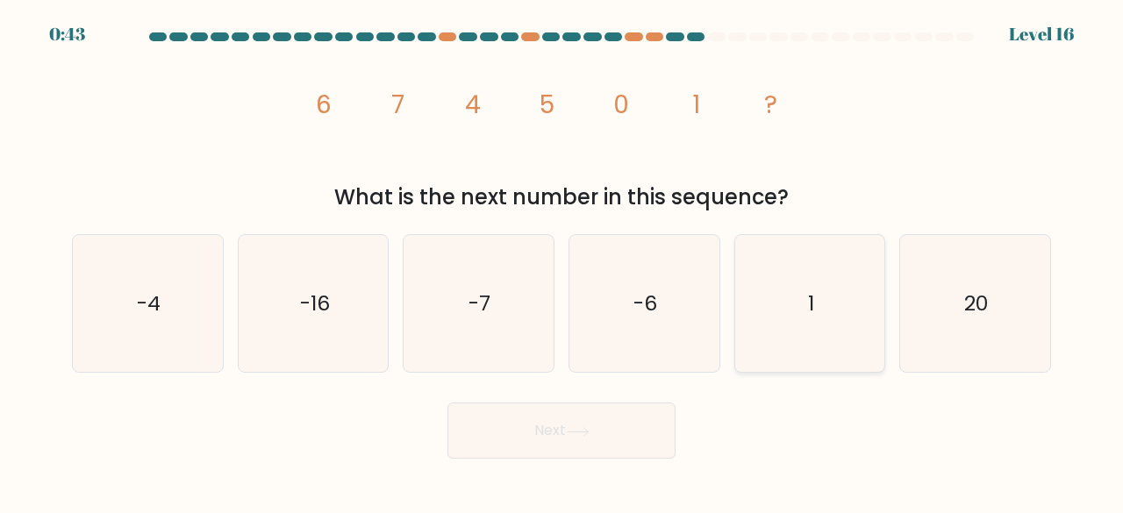
click at [789, 290] on icon "1" at bounding box center [810, 304] width 138 height 138
click at [562, 261] on input "e. 1" at bounding box center [562, 259] width 1 height 4
radio input "true"
click at [612, 417] on button "Next" at bounding box center [561, 431] width 228 height 56
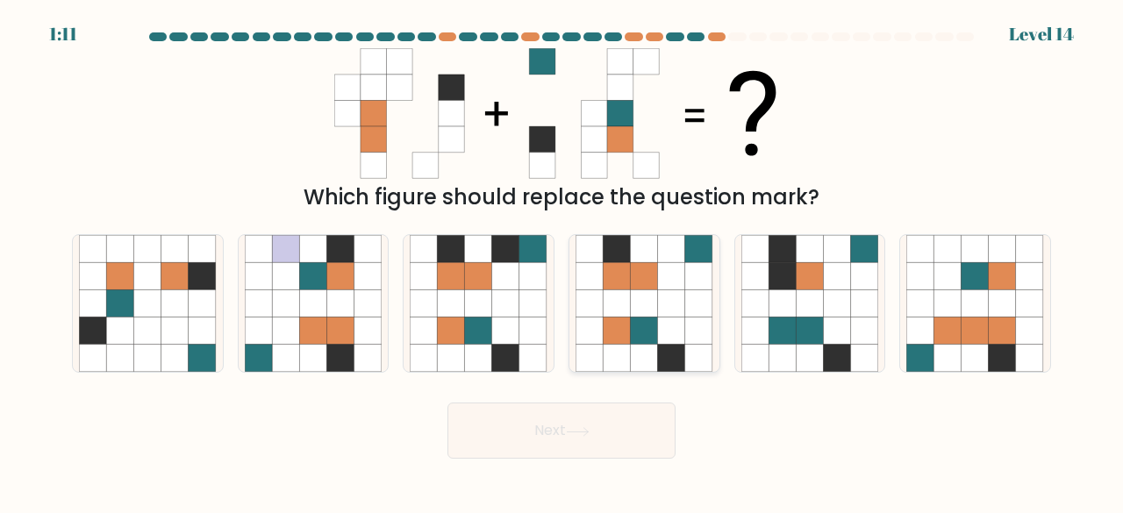
click at [632, 297] on icon at bounding box center [644, 303] width 27 height 27
click at [562, 261] on input "d." at bounding box center [562, 259] width 1 height 4
radio input "true"
click at [589, 422] on button "Next" at bounding box center [561, 431] width 228 height 56
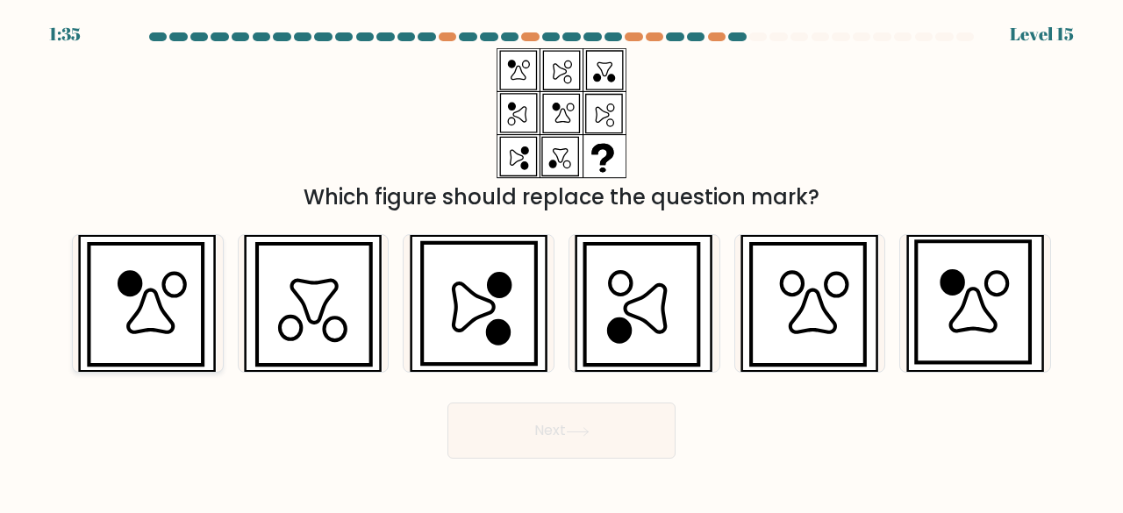
click at [161, 282] on icon at bounding box center [146, 305] width 114 height 122
click at [562, 261] on input "a." at bounding box center [562, 259] width 1 height 4
radio input "true"
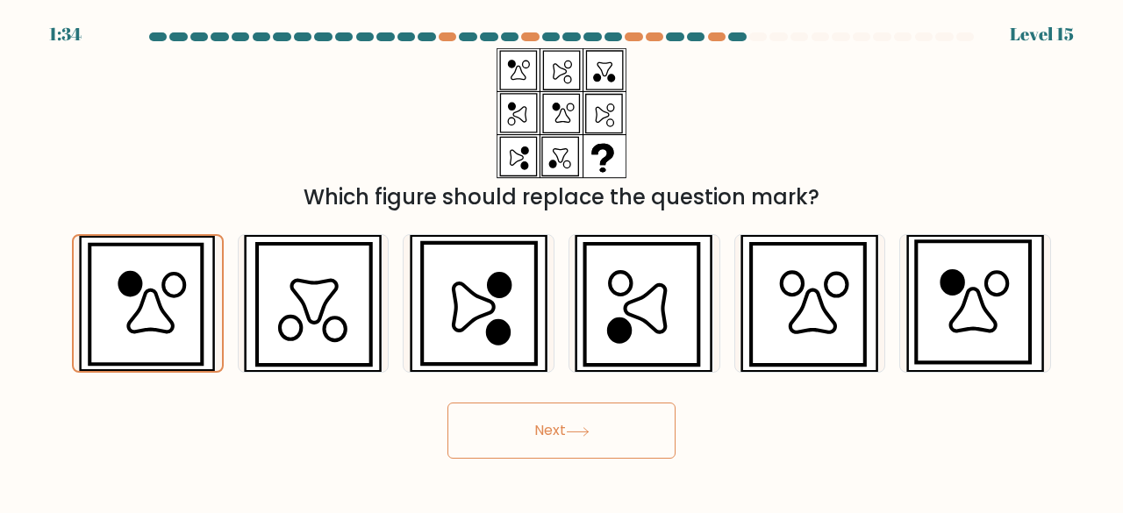
click at [565, 422] on button "Next" at bounding box center [561, 431] width 228 height 56
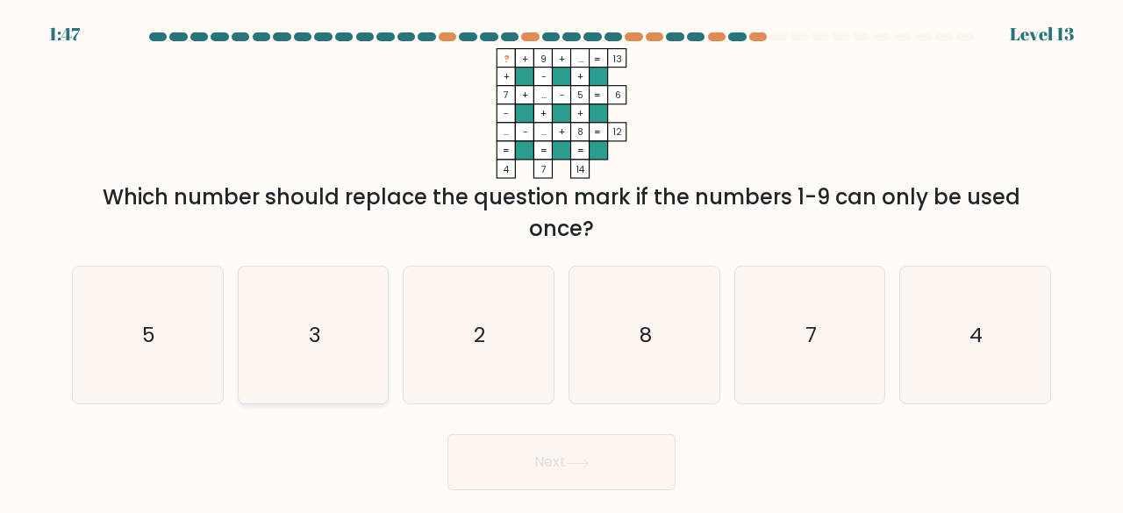
click at [304, 333] on icon "3" at bounding box center [314, 336] width 138 height 138
click at [562, 261] on input "b. 3" at bounding box center [562, 259] width 1 height 4
radio input "true"
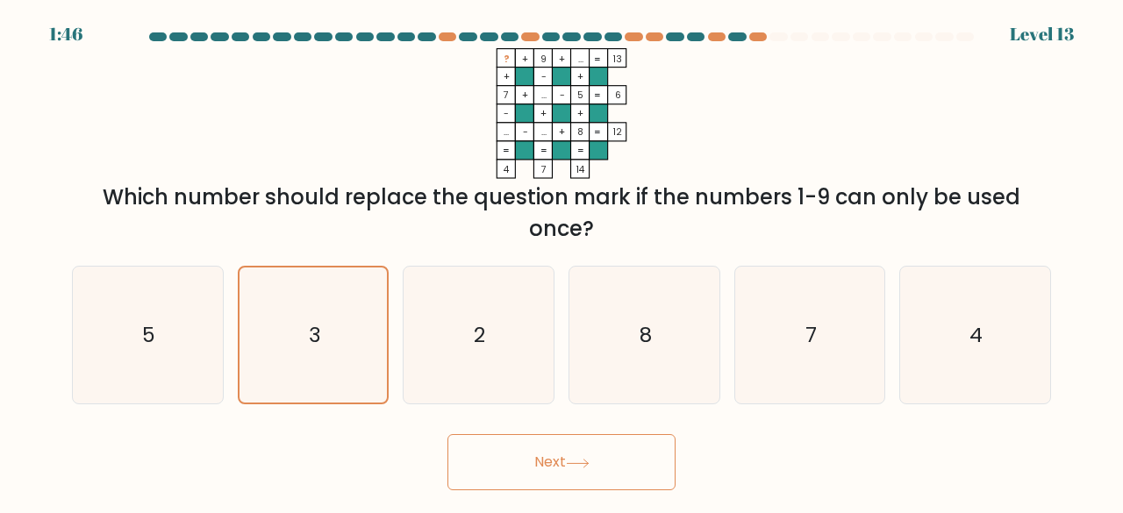
click at [527, 454] on button "Next" at bounding box center [561, 462] width 228 height 56
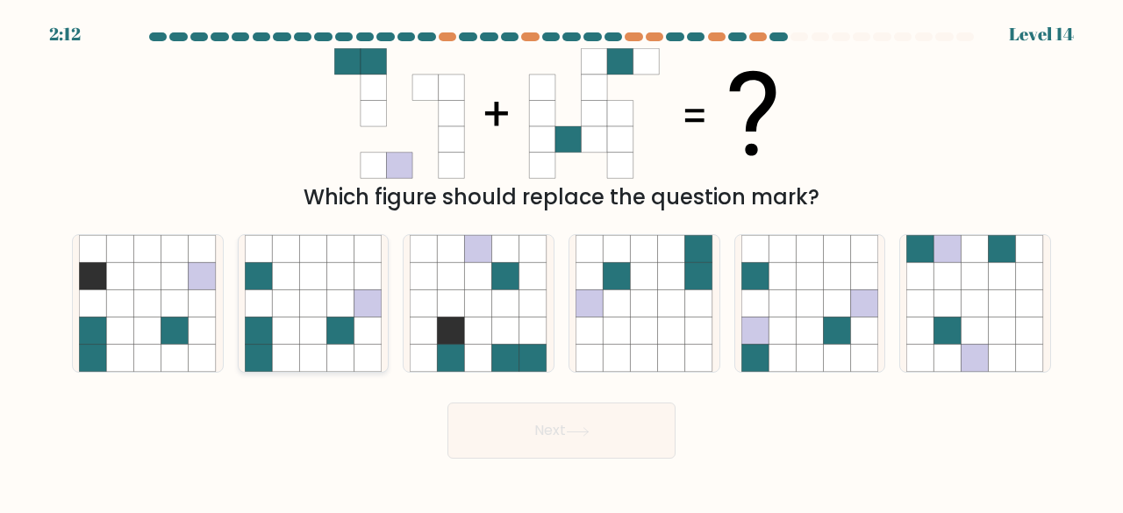
click at [386, 282] on div at bounding box center [314, 304] width 152 height 140
click at [562, 261] on input "b." at bounding box center [562, 259] width 1 height 4
radio input "true"
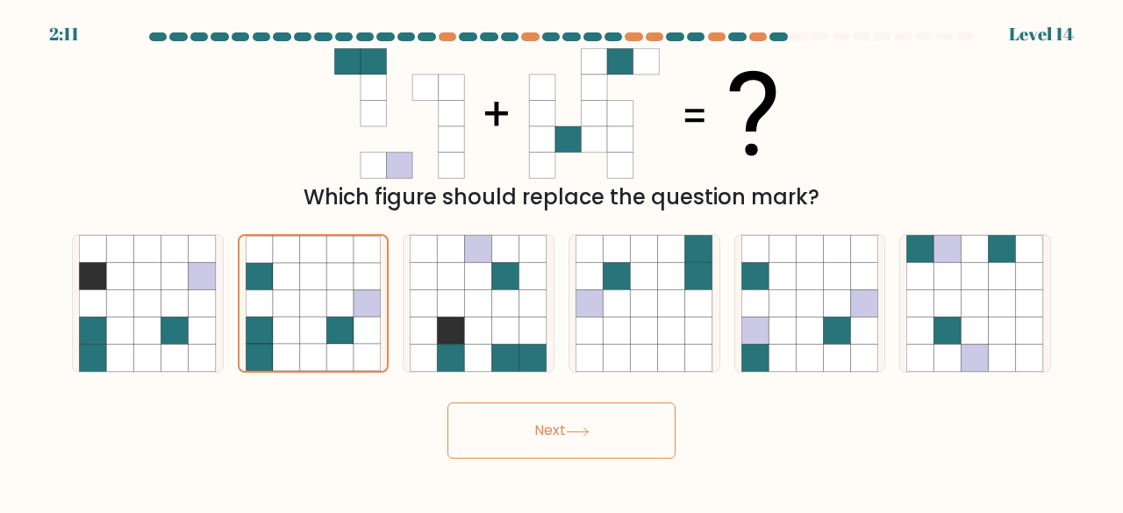
click at [504, 455] on button "Next" at bounding box center [561, 431] width 228 height 56
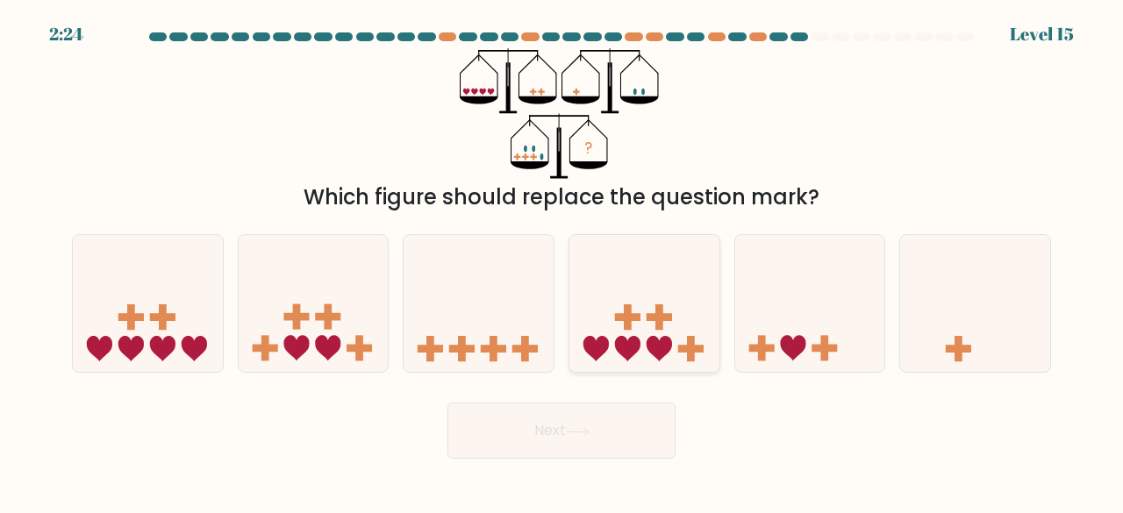
click at [623, 297] on icon at bounding box center [644, 303] width 150 height 124
click at [562, 261] on input "d." at bounding box center [562, 259] width 1 height 4
radio input "true"
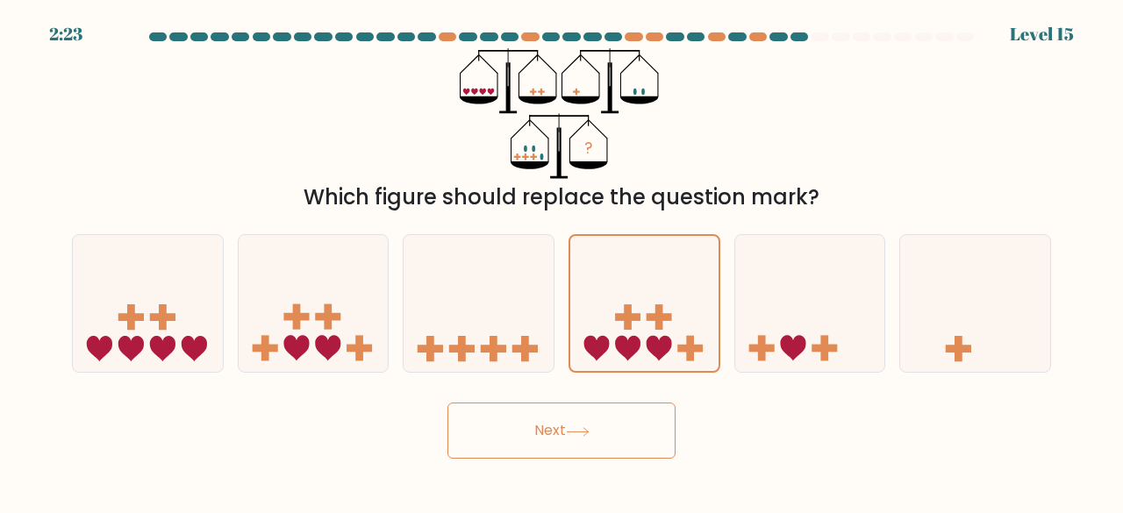
click at [619, 424] on button "Next" at bounding box center [561, 431] width 228 height 56
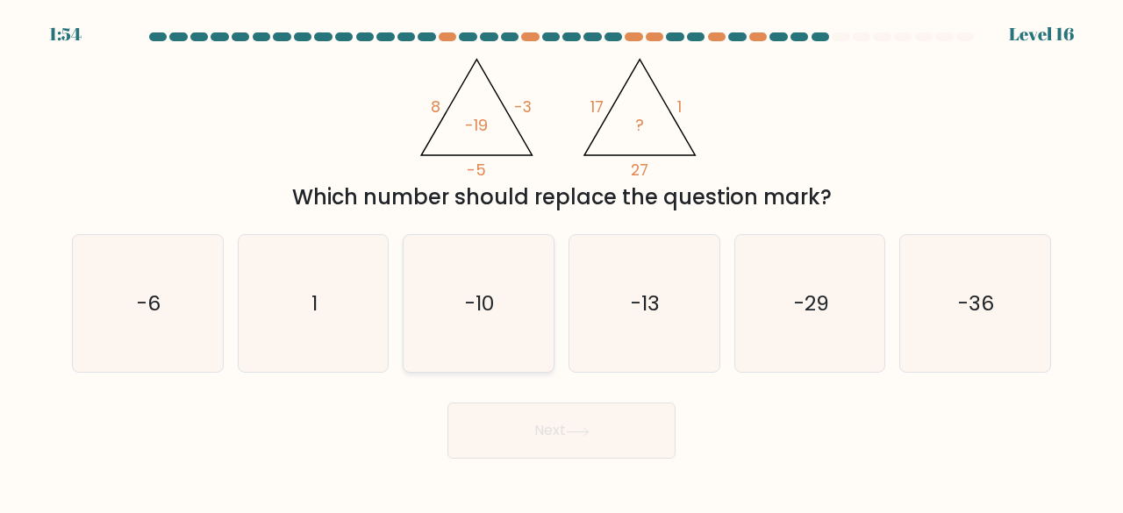
click at [482, 264] on icon "-10" at bounding box center [479, 304] width 138 height 138
click at [562, 261] on input "c. -10" at bounding box center [562, 259] width 1 height 4
radio input "true"
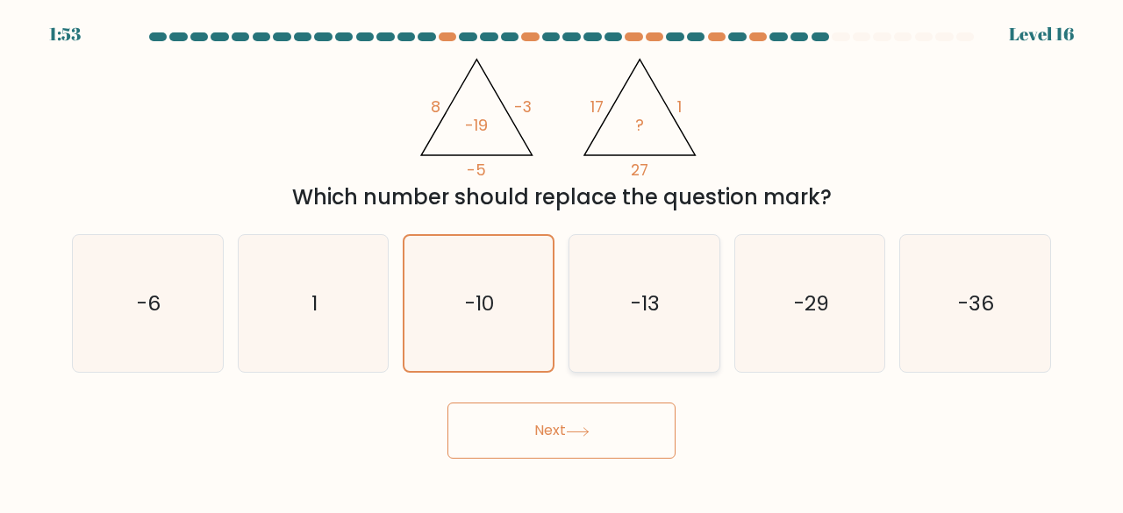
click at [683, 323] on icon "-13" at bounding box center [645, 304] width 138 height 138
click at [562, 261] on input "d. -13" at bounding box center [562, 259] width 1 height 4
radio input "true"
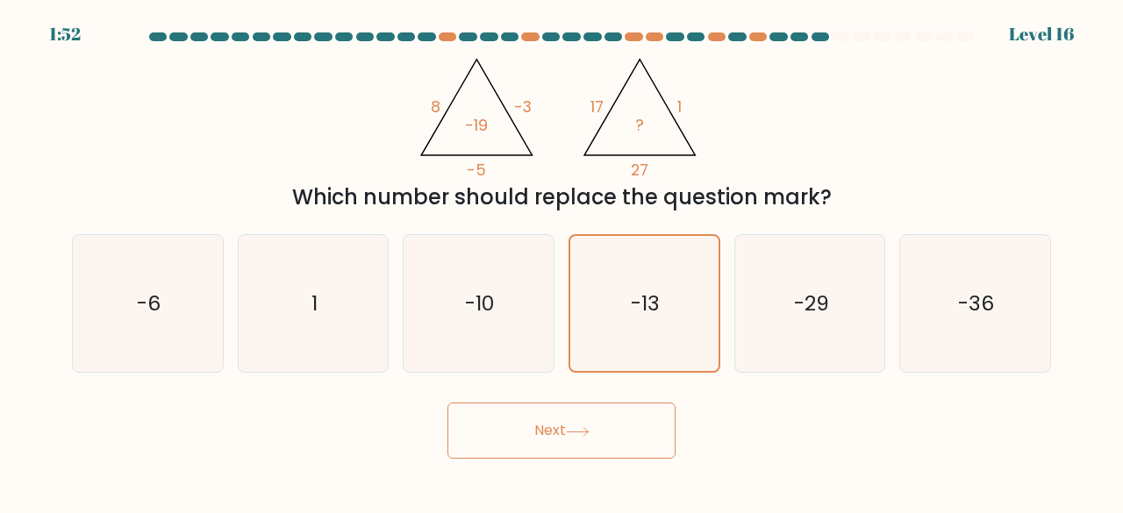
click at [615, 438] on button "Next" at bounding box center [561, 431] width 228 height 56
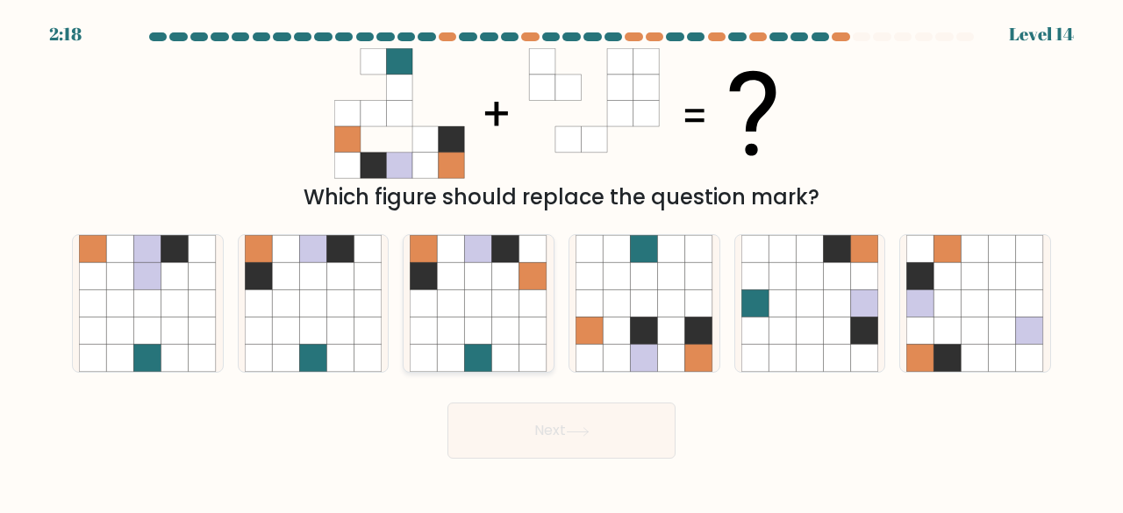
click at [507, 304] on icon at bounding box center [505, 303] width 27 height 27
click at [562, 261] on input "c." at bounding box center [562, 259] width 1 height 4
radio input "true"
click at [539, 440] on button "Next" at bounding box center [561, 431] width 228 height 56
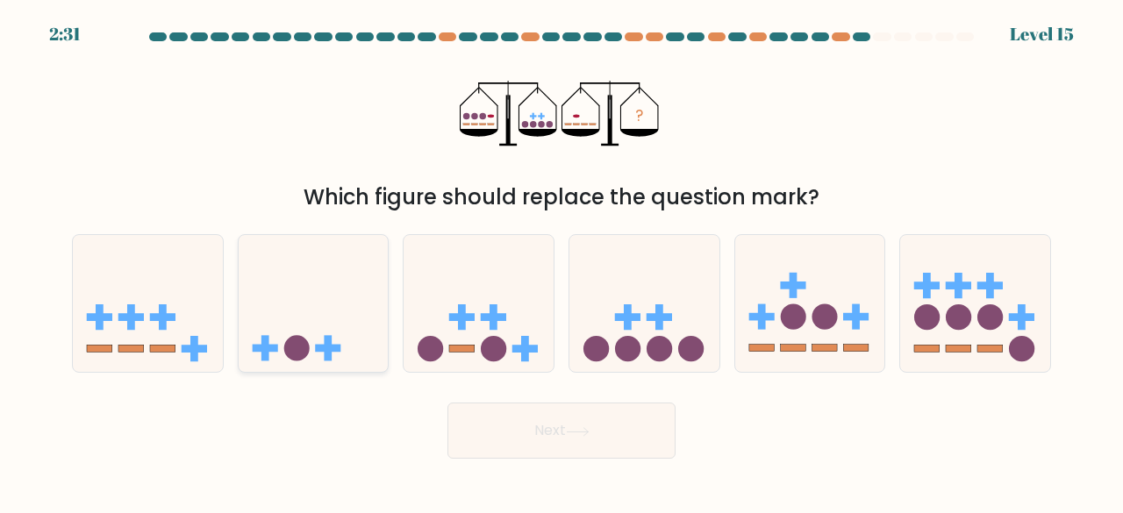
click at [326, 301] on icon at bounding box center [314, 303] width 150 height 124
click at [562, 261] on input "b." at bounding box center [562, 259] width 1 height 4
radio input "true"
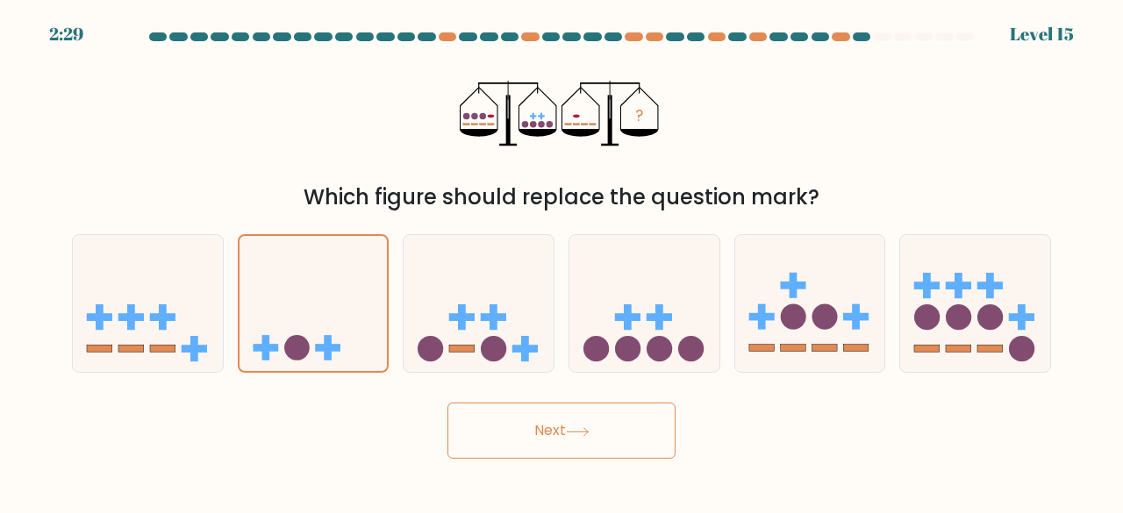
click at [488, 417] on button "Next" at bounding box center [561, 431] width 228 height 56
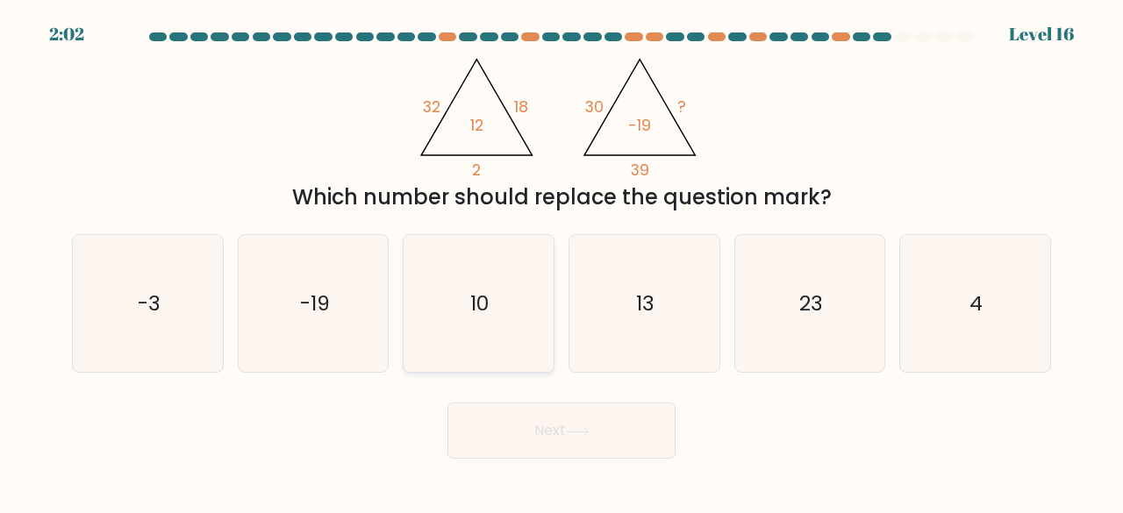
click at [518, 289] on icon "10" at bounding box center [479, 304] width 138 height 138
click at [562, 261] on input "c. 10" at bounding box center [562, 259] width 1 height 4
radio input "true"
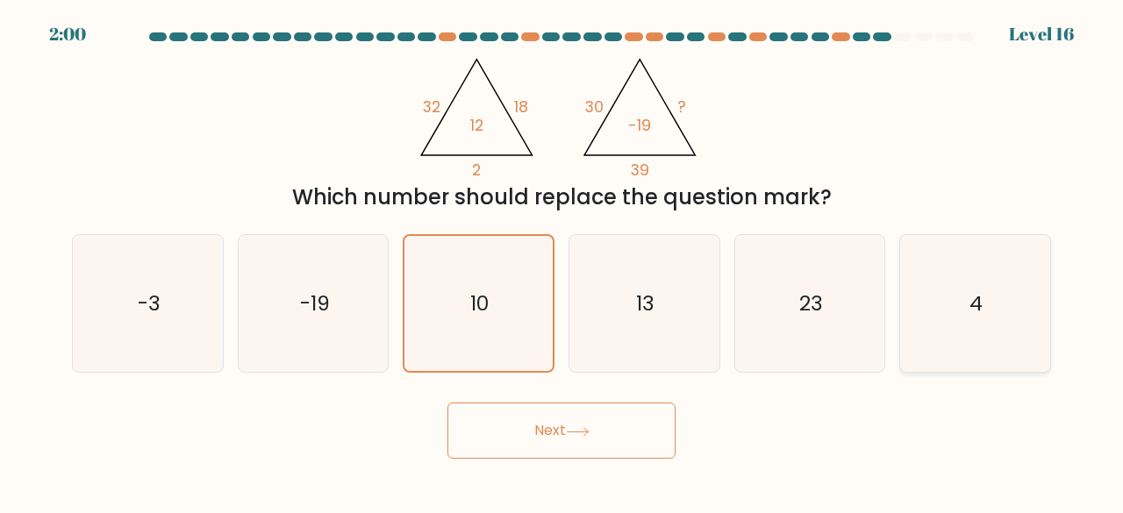
click at [953, 334] on icon "4" at bounding box center [975, 304] width 138 height 138
click at [562, 261] on input "f. 4" at bounding box center [562, 259] width 1 height 4
radio input "true"
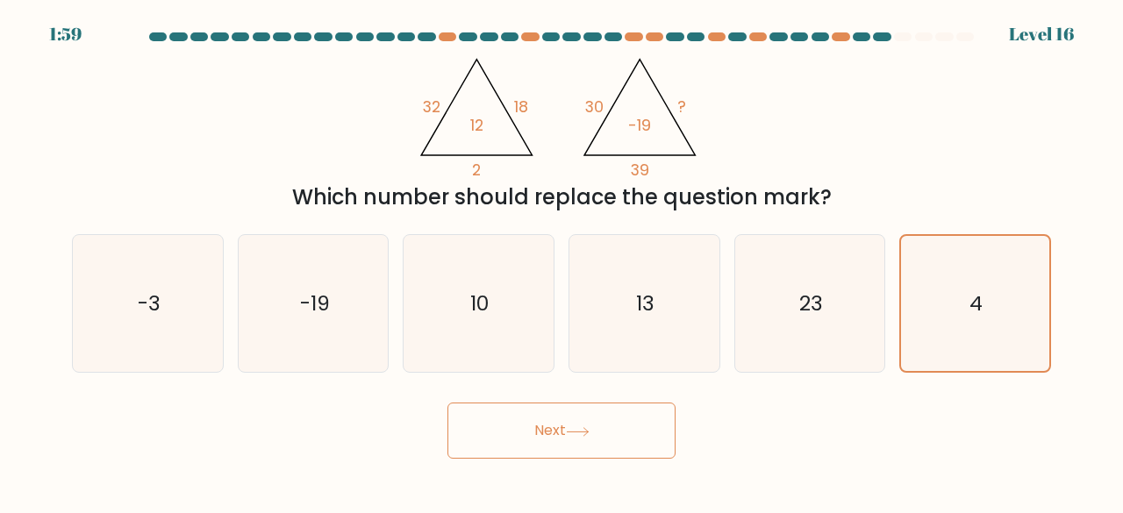
click at [628, 426] on button "Next" at bounding box center [561, 431] width 228 height 56
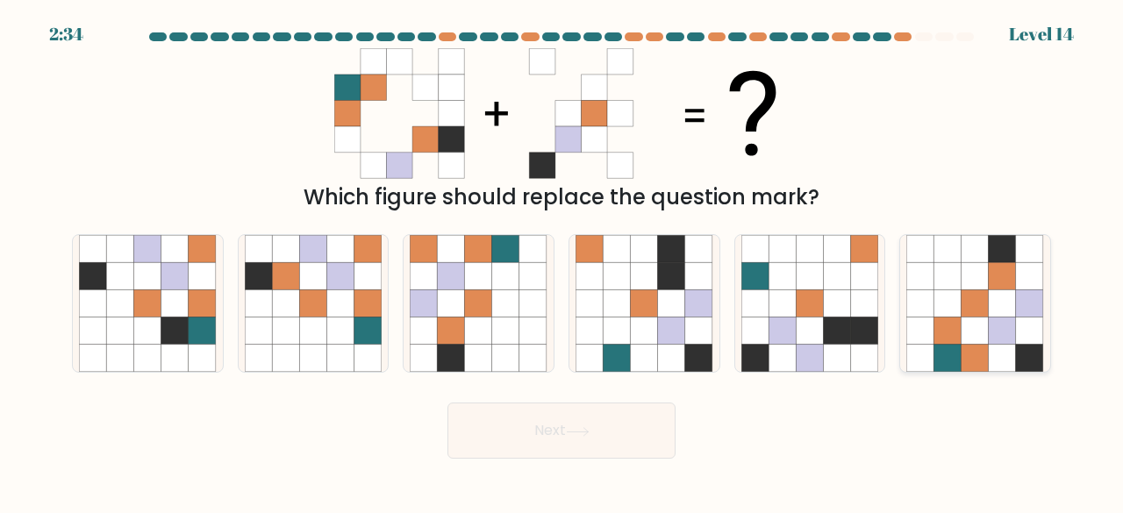
click at [1028, 296] on icon at bounding box center [1029, 303] width 27 height 27
click at [562, 261] on input "f." at bounding box center [562, 259] width 1 height 4
radio input "true"
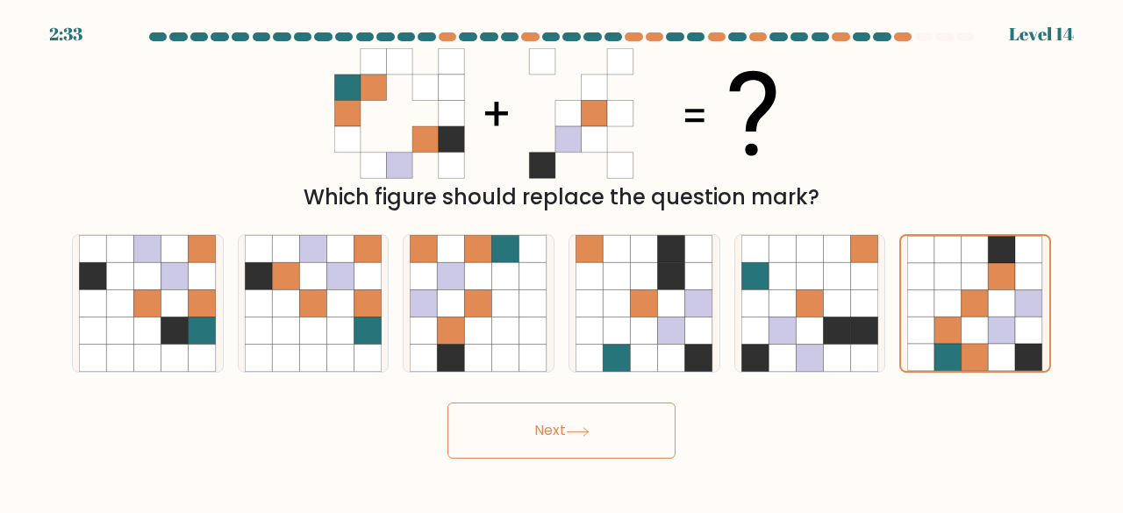
click at [604, 417] on button "Next" at bounding box center [561, 431] width 228 height 56
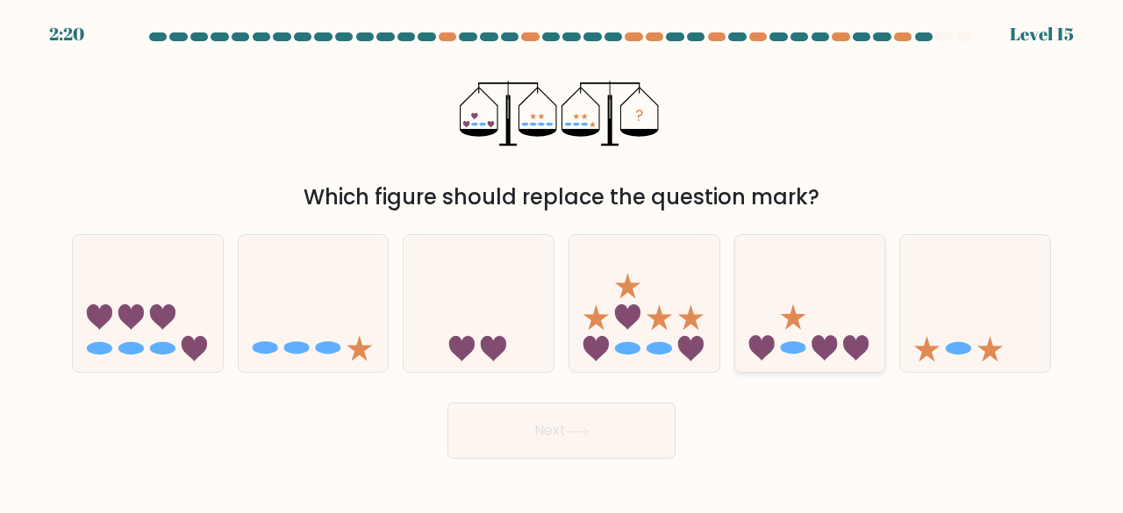
click at [826, 306] on icon at bounding box center [810, 303] width 150 height 124
click at [562, 261] on input "e." at bounding box center [562, 259] width 1 height 4
radio input "true"
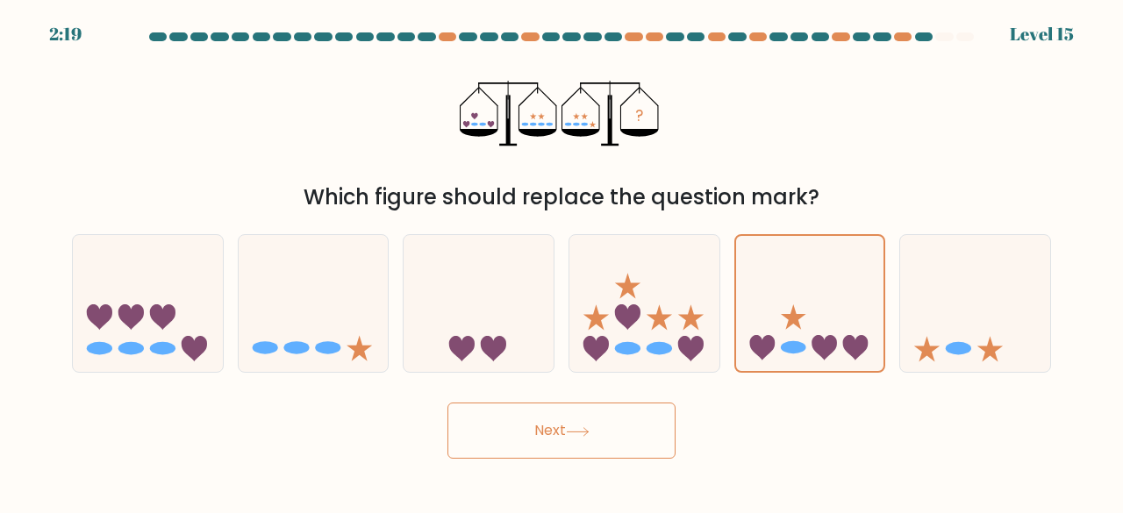
click at [539, 433] on button "Next" at bounding box center [561, 431] width 228 height 56
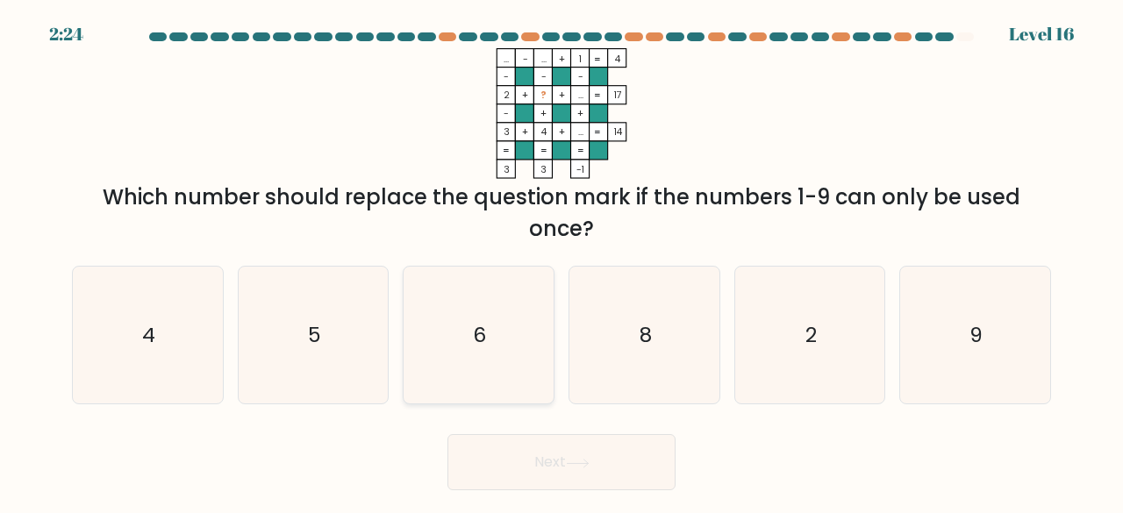
click at [495, 318] on icon "6" at bounding box center [479, 336] width 138 height 138
click at [562, 261] on input "c. 6" at bounding box center [562, 259] width 1 height 4
radio input "true"
click at [567, 461] on button "Next" at bounding box center [561, 462] width 228 height 56
